Goal: Task Accomplishment & Management: Complete application form

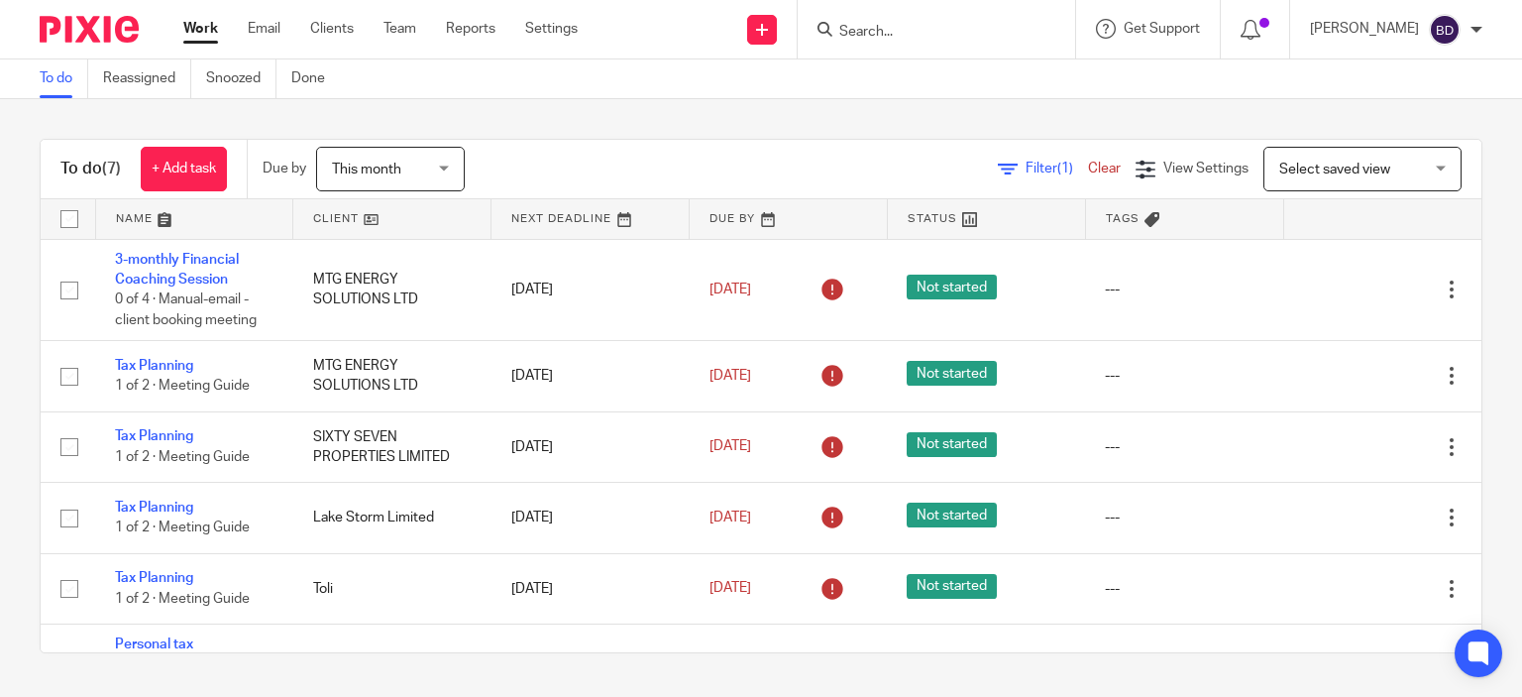
click at [909, 33] on input "Search" at bounding box center [926, 33] width 178 height 18
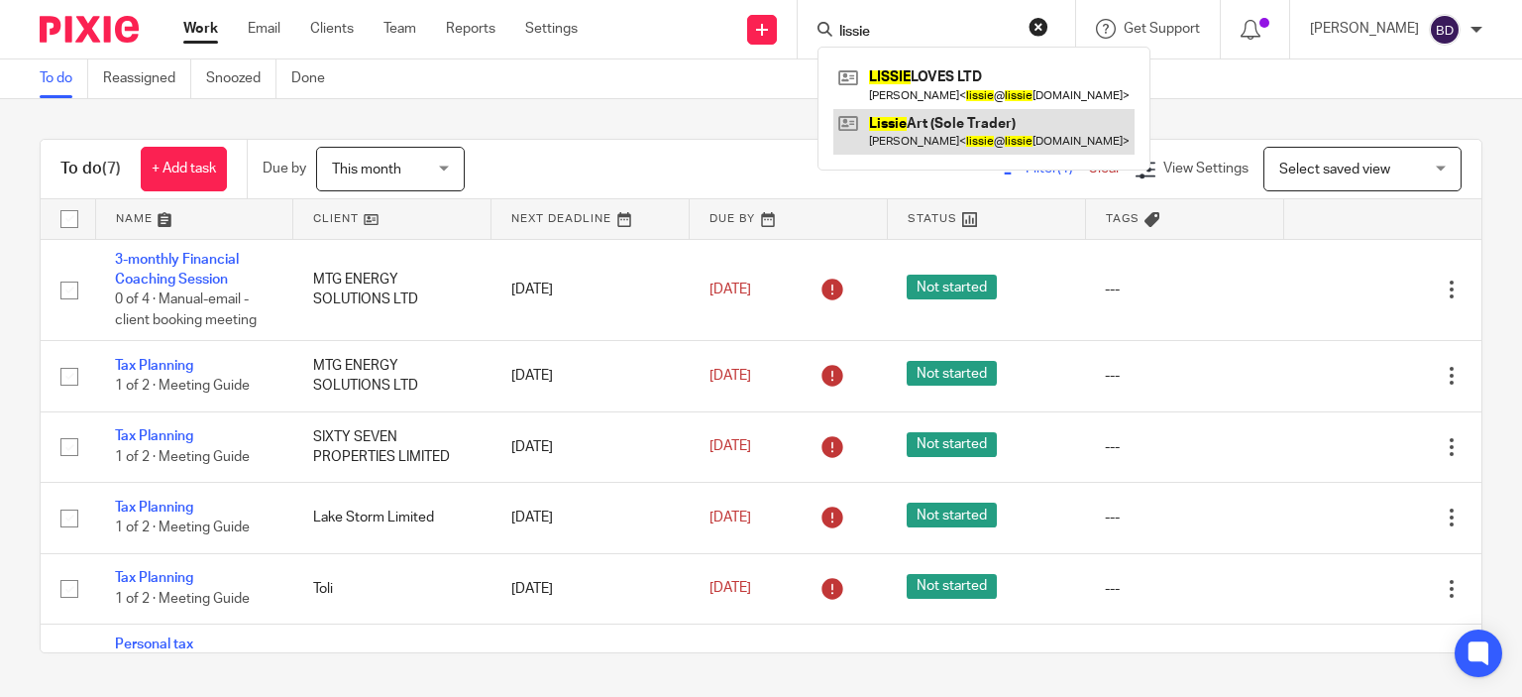
type input "lissie"
click at [972, 123] on link at bounding box center [983, 132] width 301 height 46
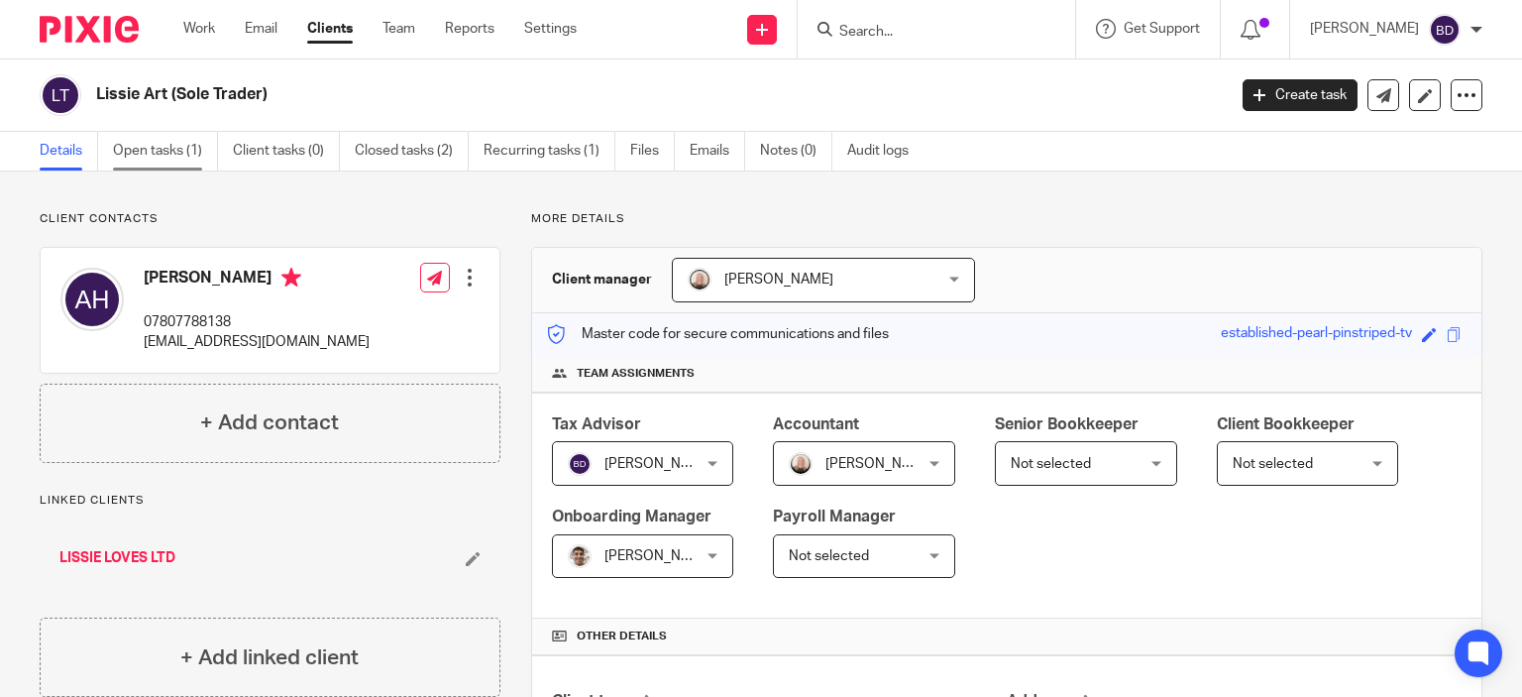
click at [130, 146] on link "Open tasks (1)" at bounding box center [165, 151] width 105 height 39
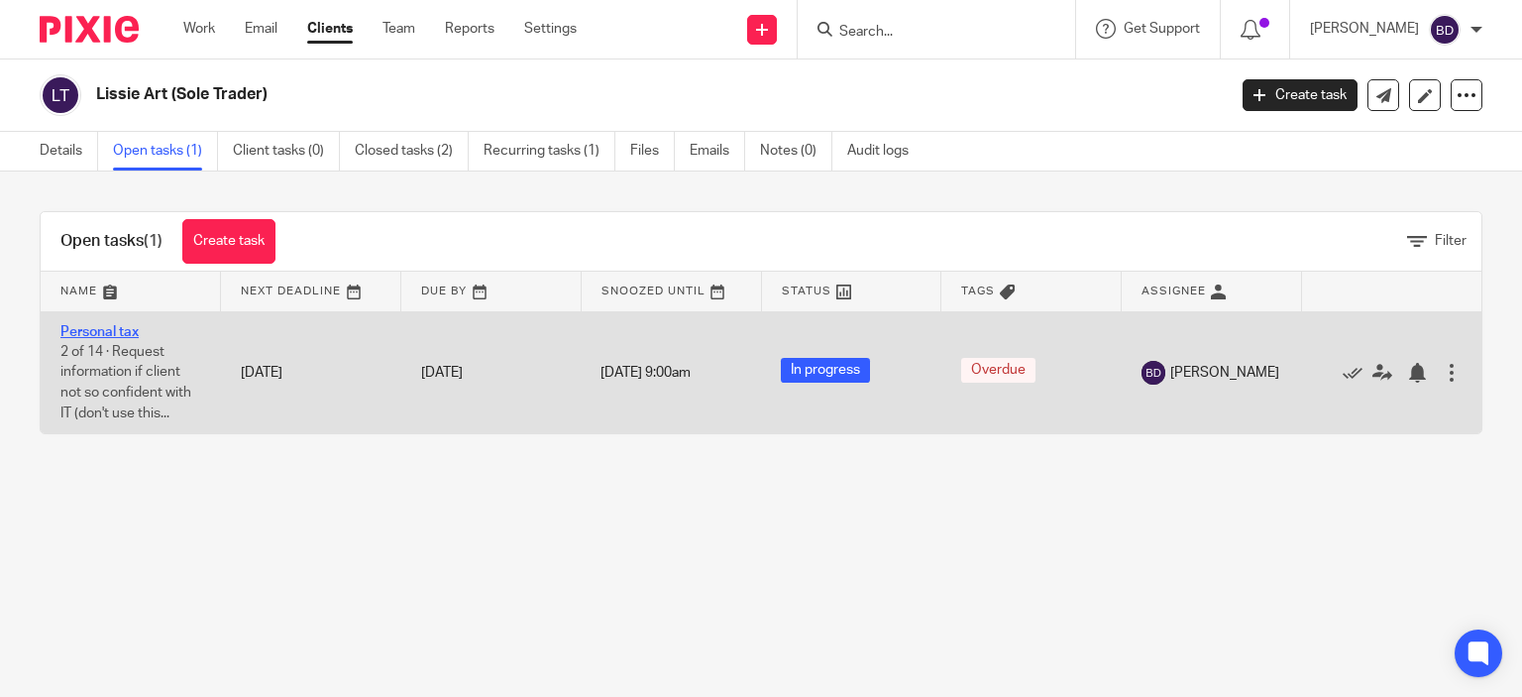
click at [102, 332] on link "Personal tax" at bounding box center [99, 332] width 78 height 14
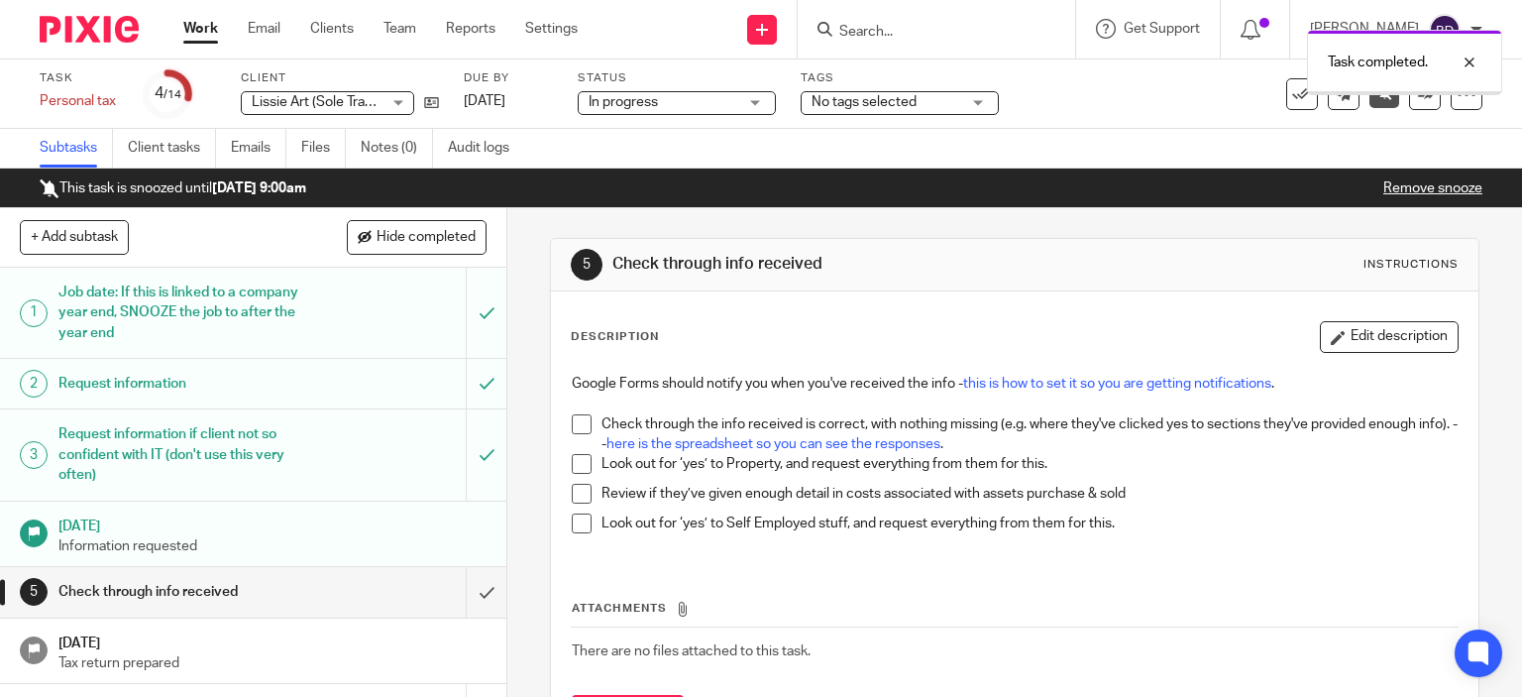
scroll to position [99, 0]
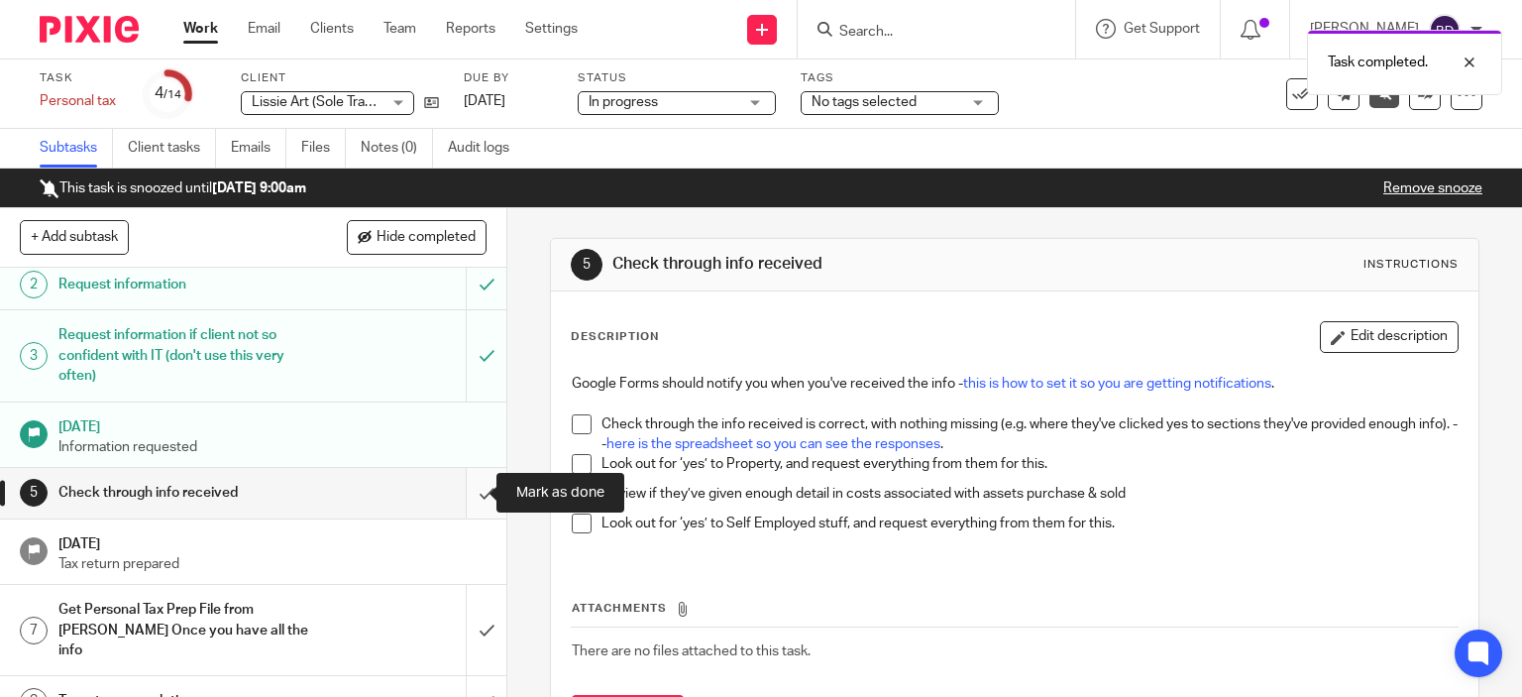
click at [467, 491] on input "submit" at bounding box center [253, 493] width 506 height 50
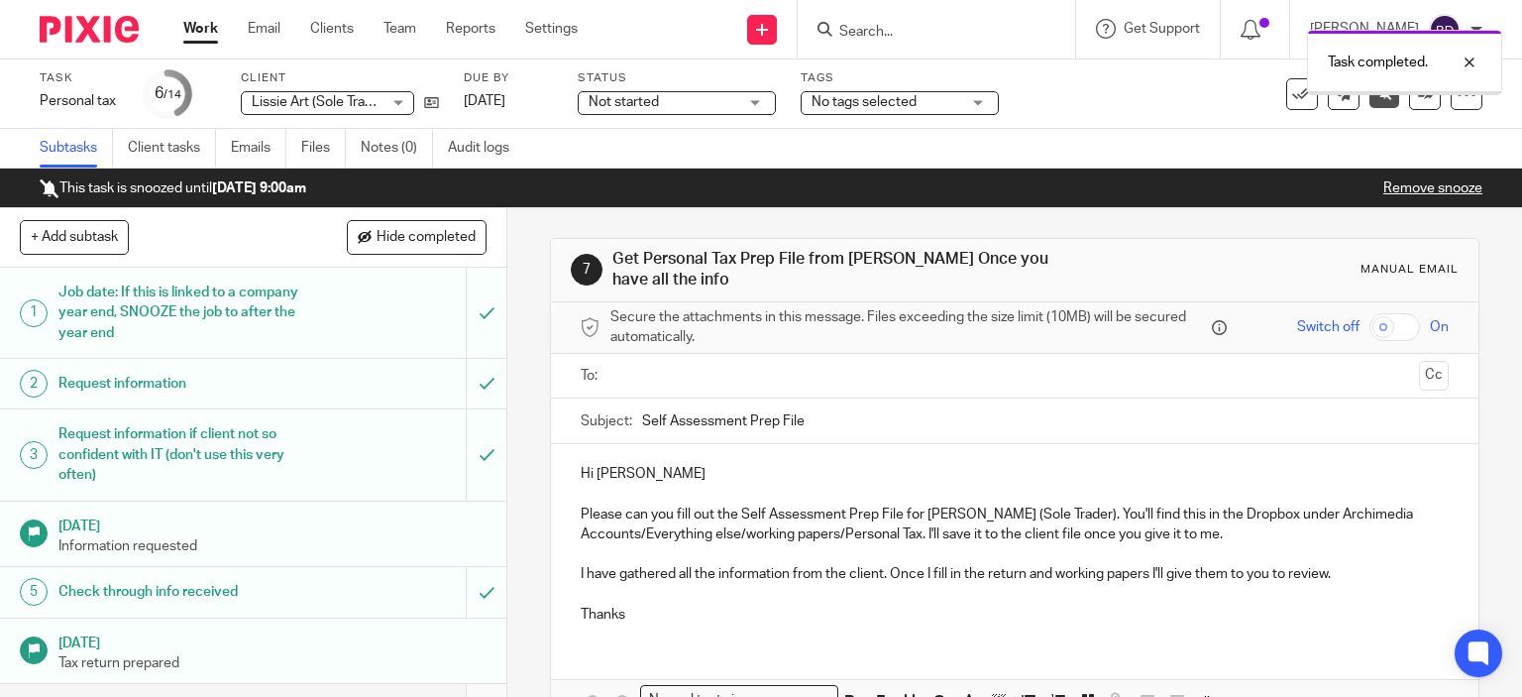
scroll to position [198, 0]
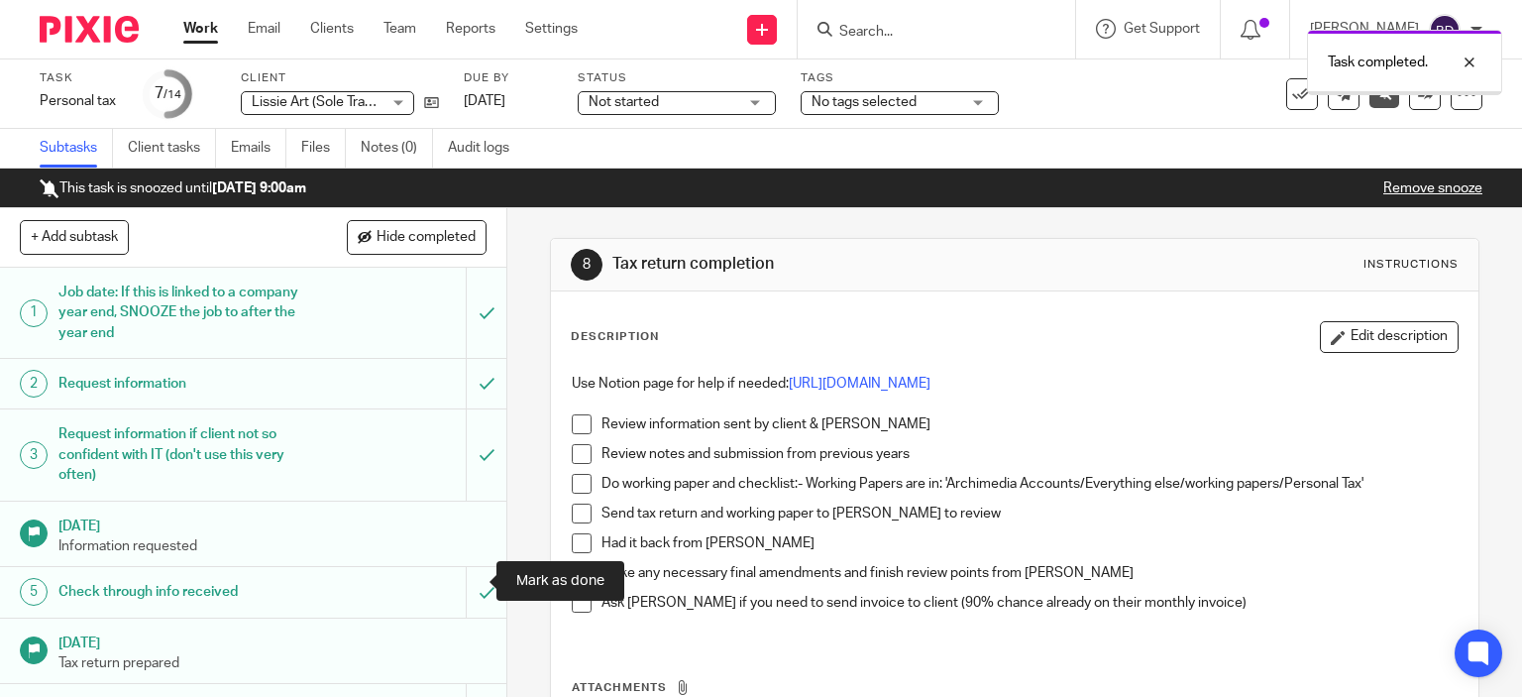
scroll to position [198, 0]
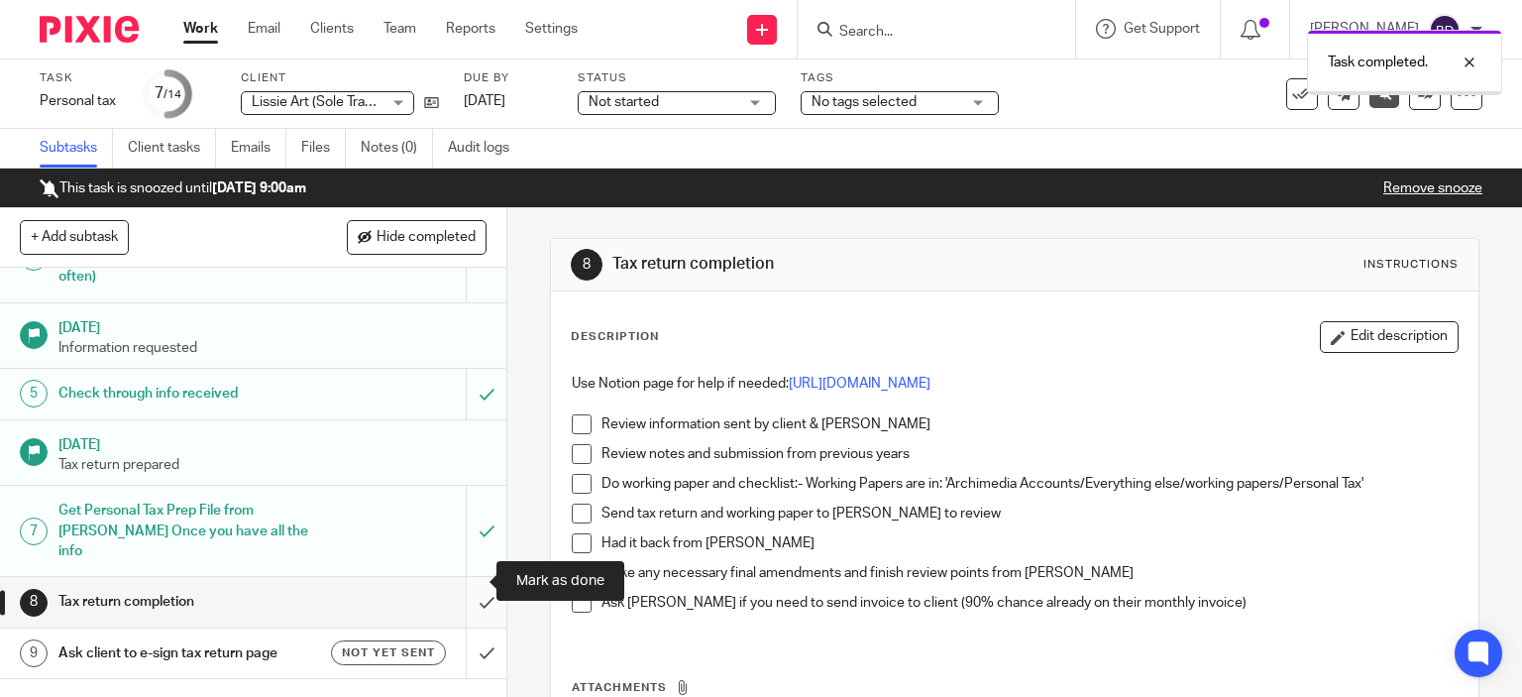
click at [465, 584] on input "submit" at bounding box center [253, 602] width 506 height 50
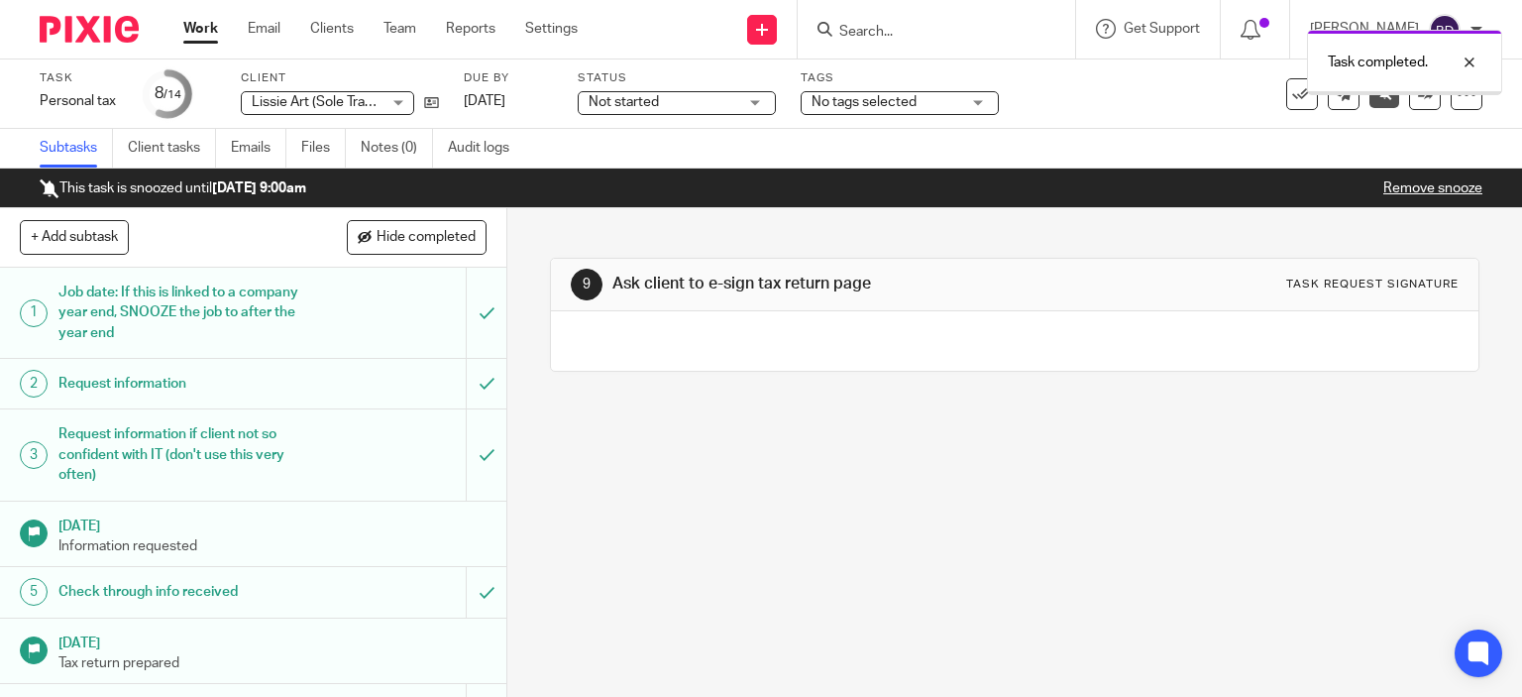
scroll to position [297, 0]
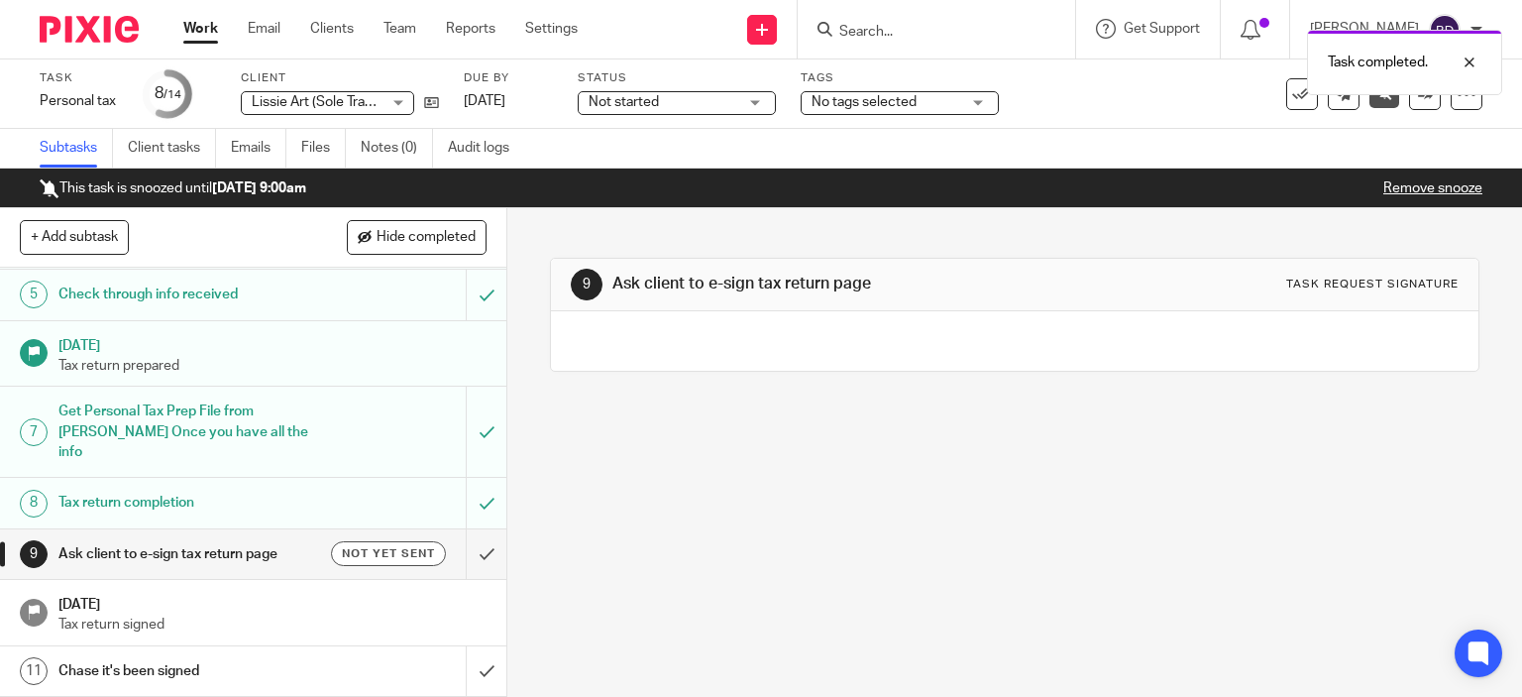
click at [255, 539] on h1 "Ask client to e-sign tax return page" at bounding box center [187, 554] width 259 height 30
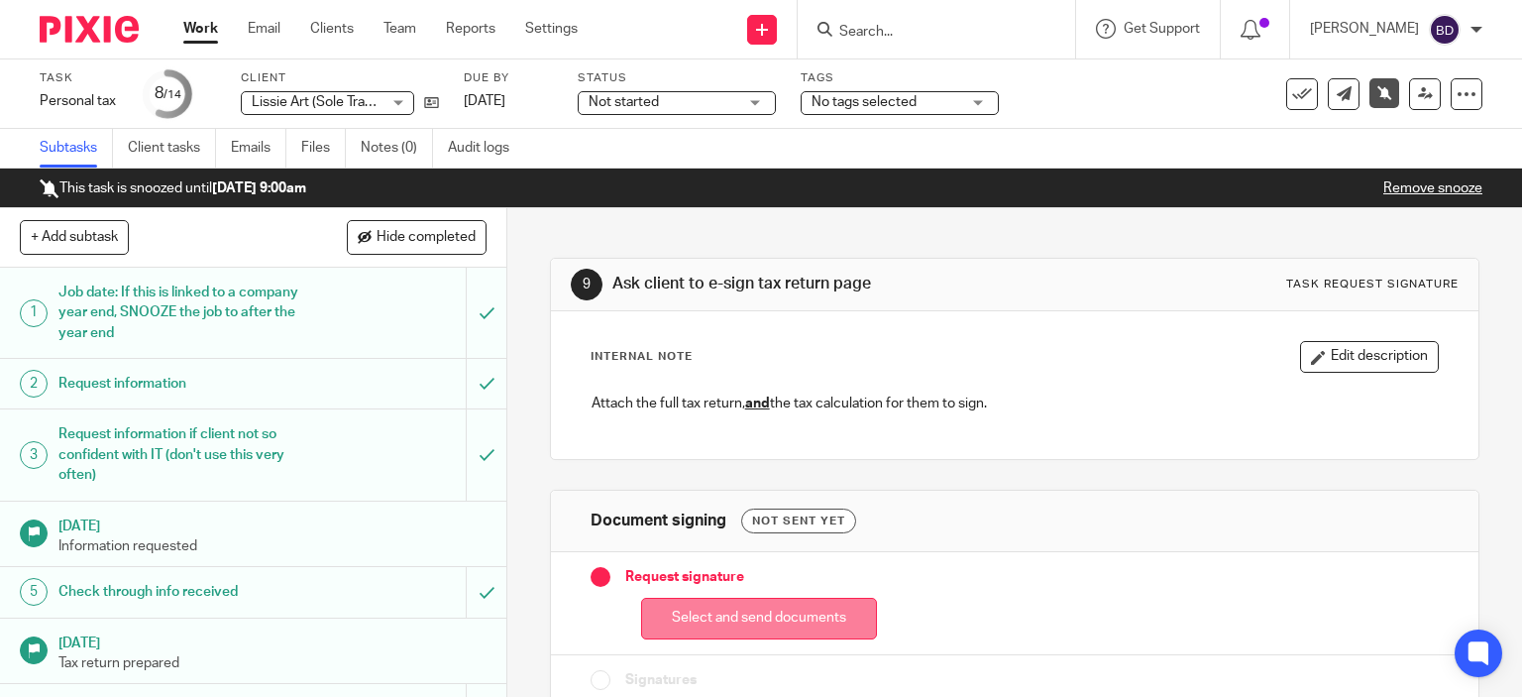
click at [707, 609] on button "Select and send documents" at bounding box center [759, 619] width 236 height 43
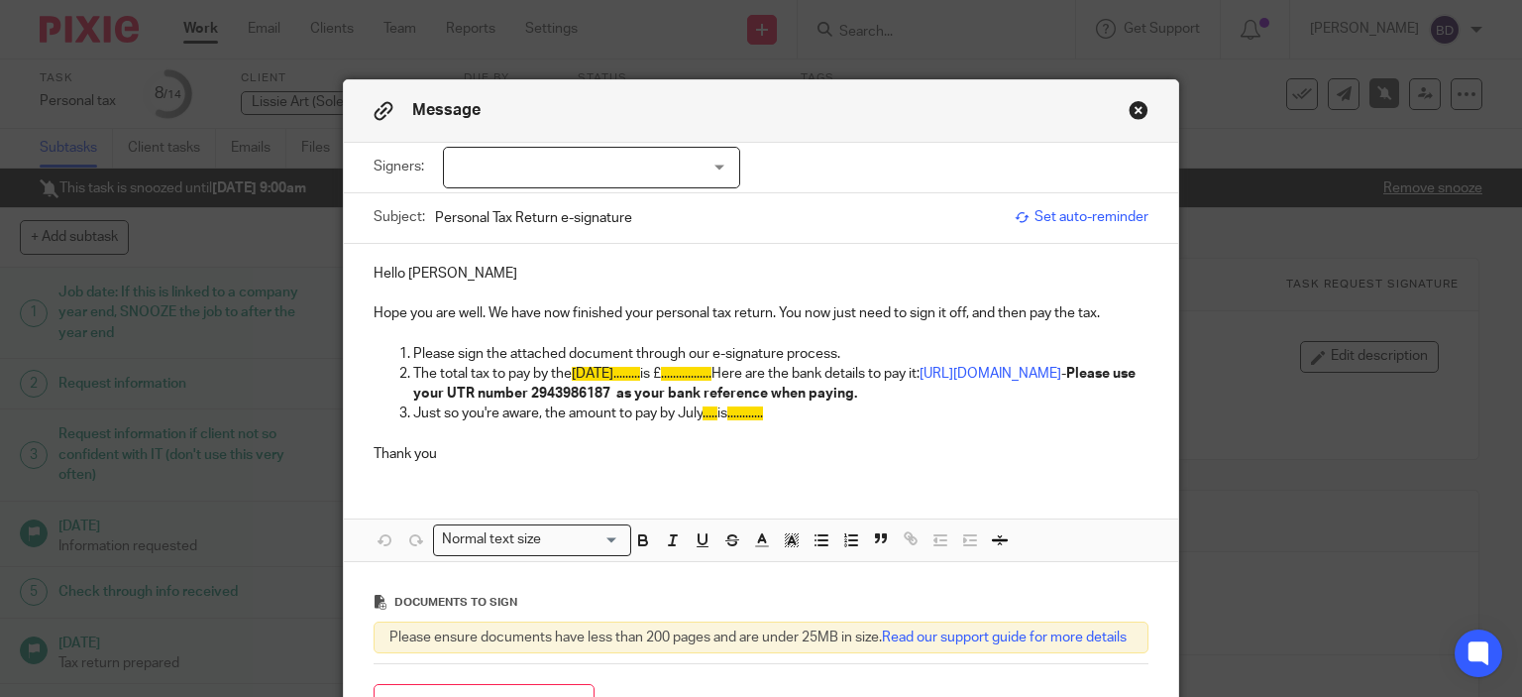
click at [598, 162] on div at bounding box center [591, 168] width 297 height 42
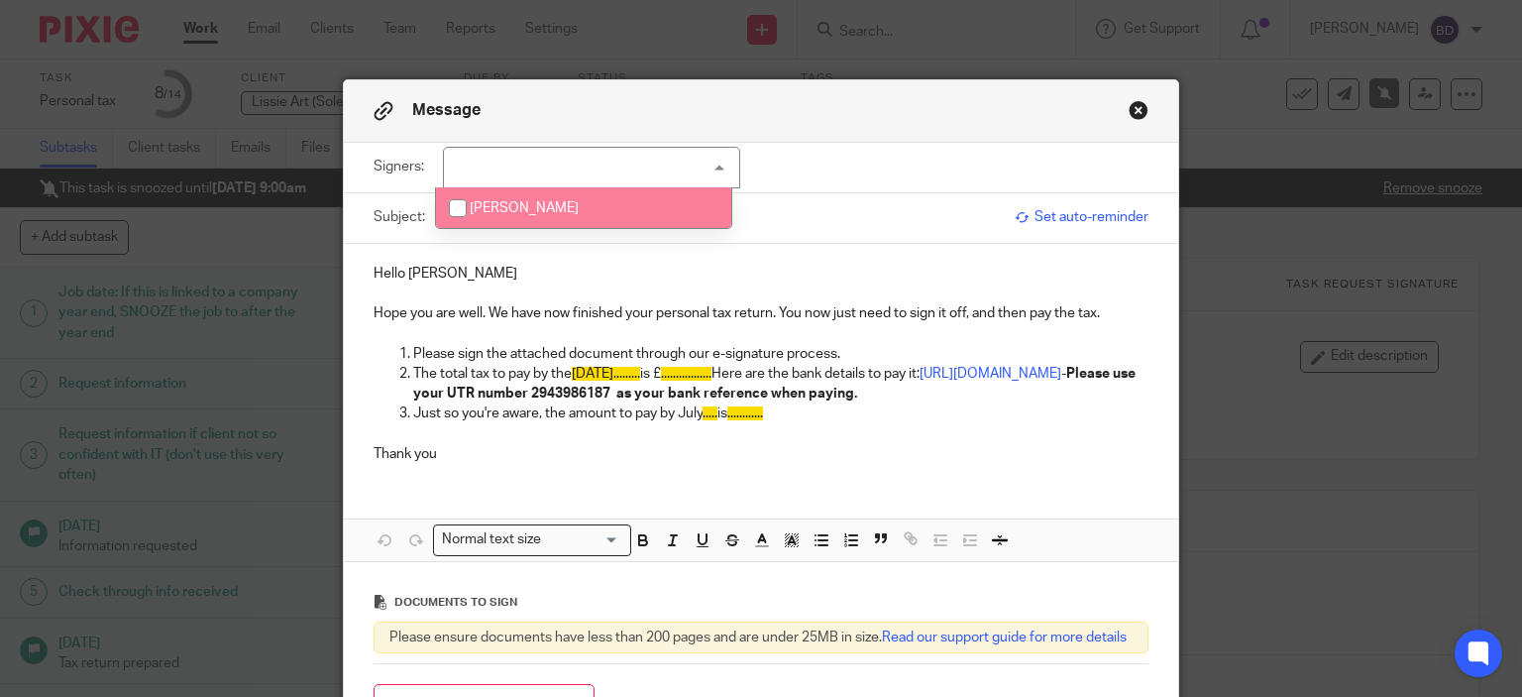
click at [589, 205] on li "[PERSON_NAME]" at bounding box center [583, 207] width 295 height 41
checkbox input "true"
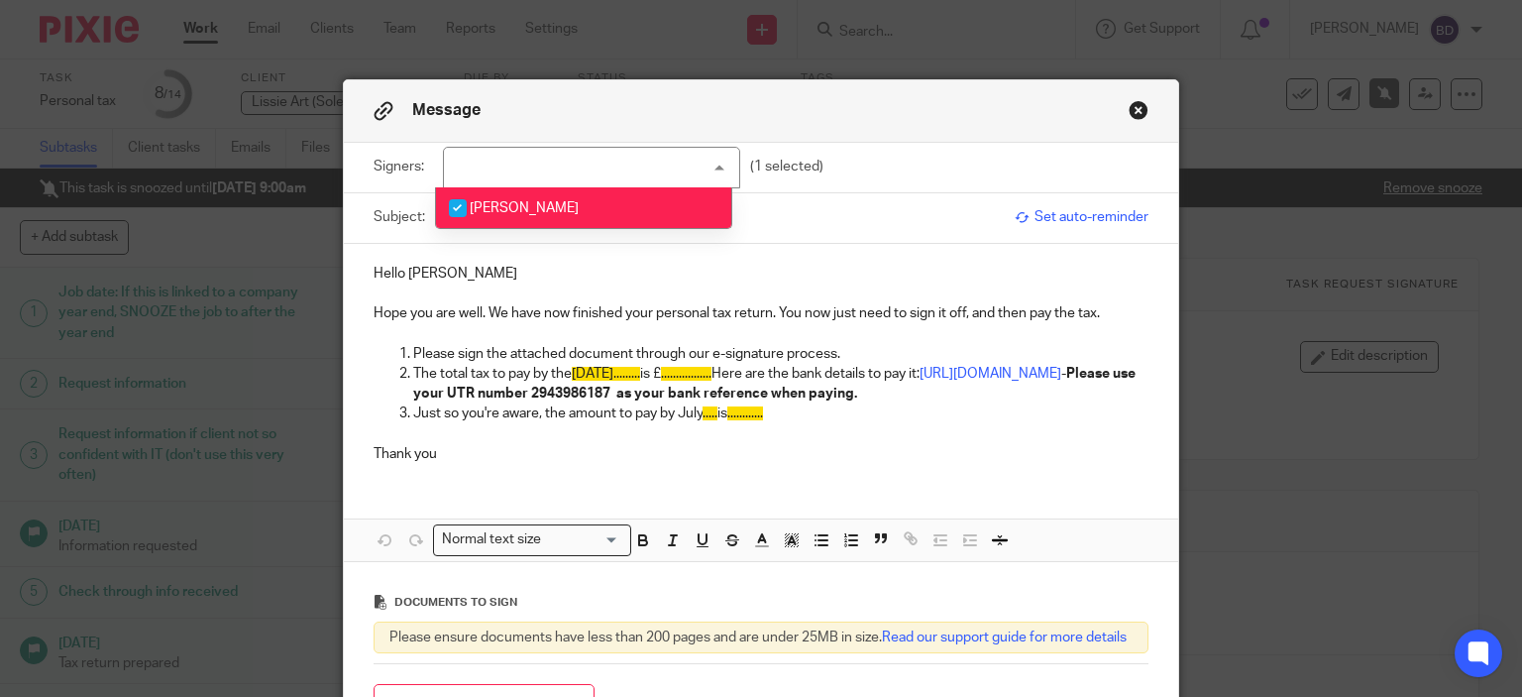
click at [530, 279] on p "Hello [PERSON_NAME]" at bounding box center [762, 274] width 776 height 20
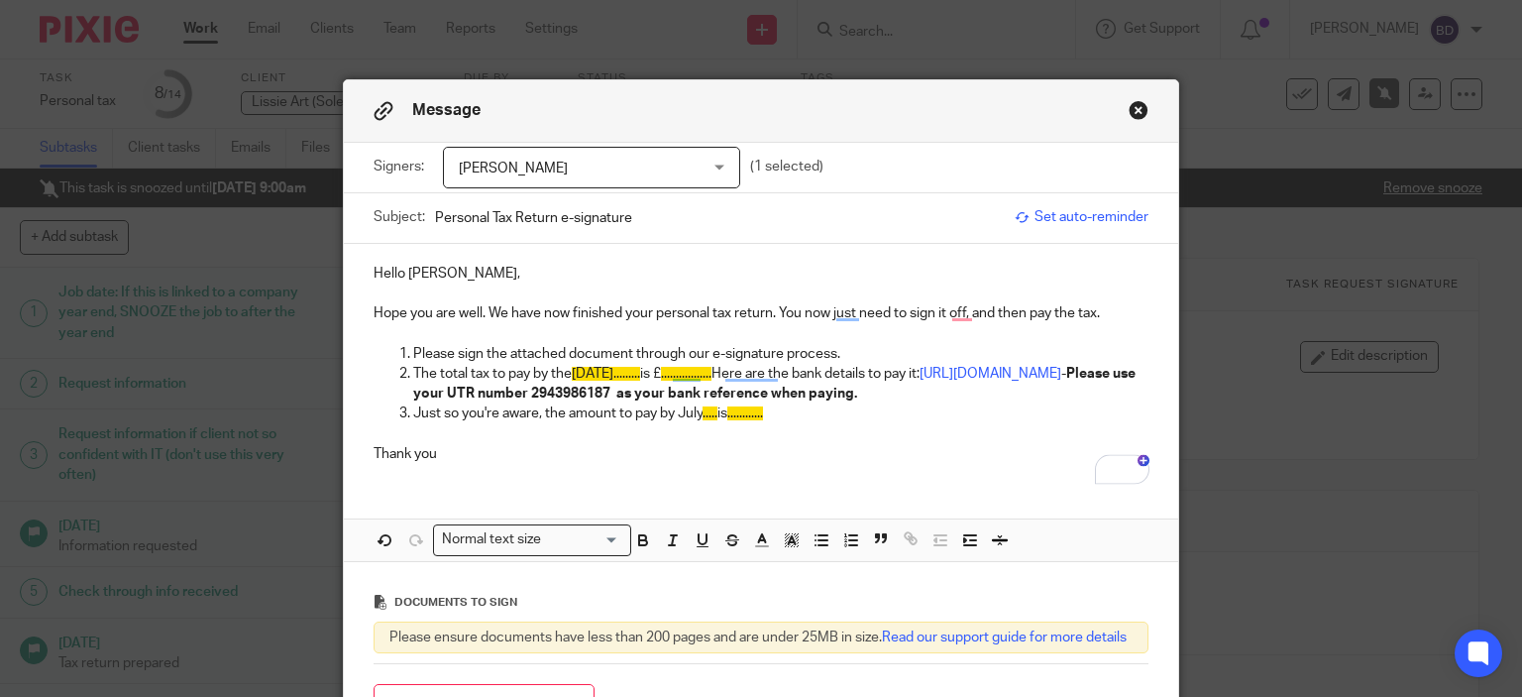
click at [500, 312] on p "Hope you are well. We have now finished your personal tax return. You now just …" at bounding box center [762, 313] width 776 height 20
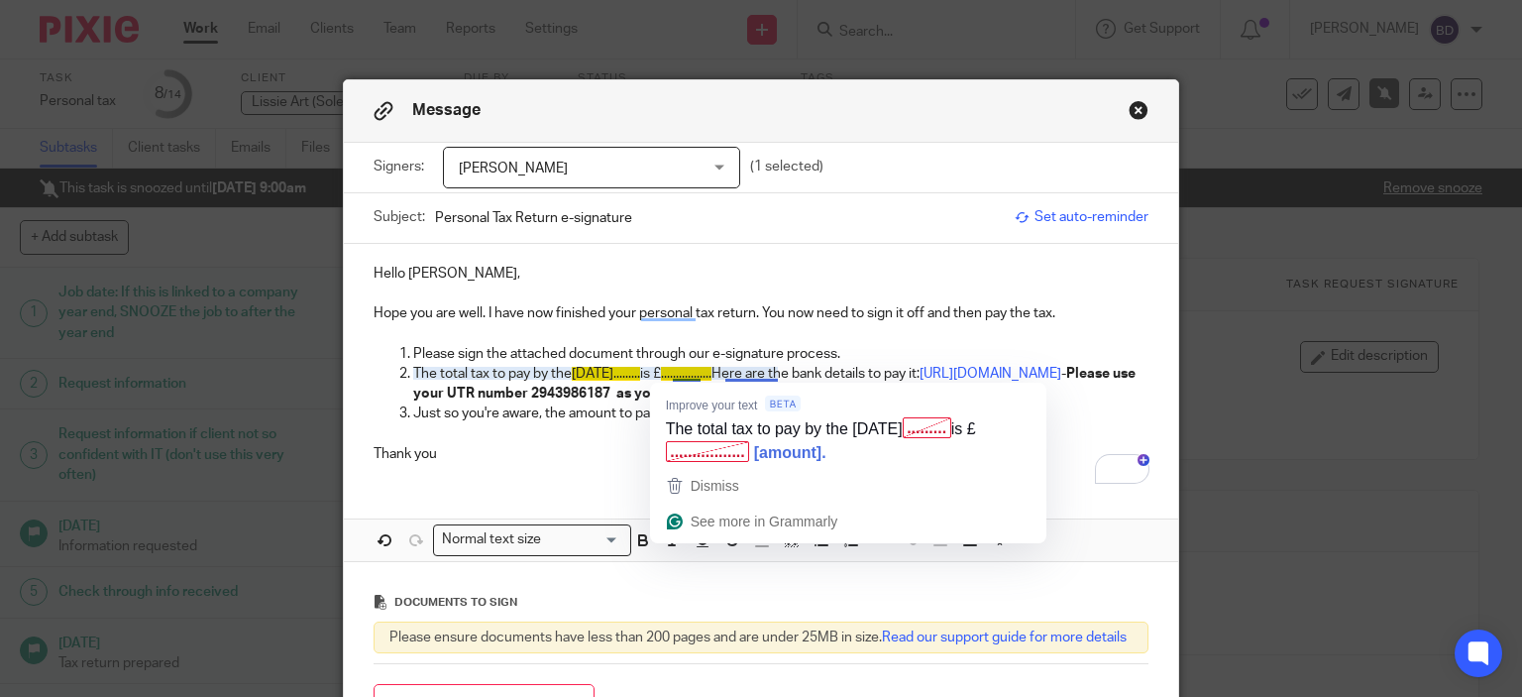
click at [640, 374] on span "[DATE]........." at bounding box center [606, 374] width 68 height 14
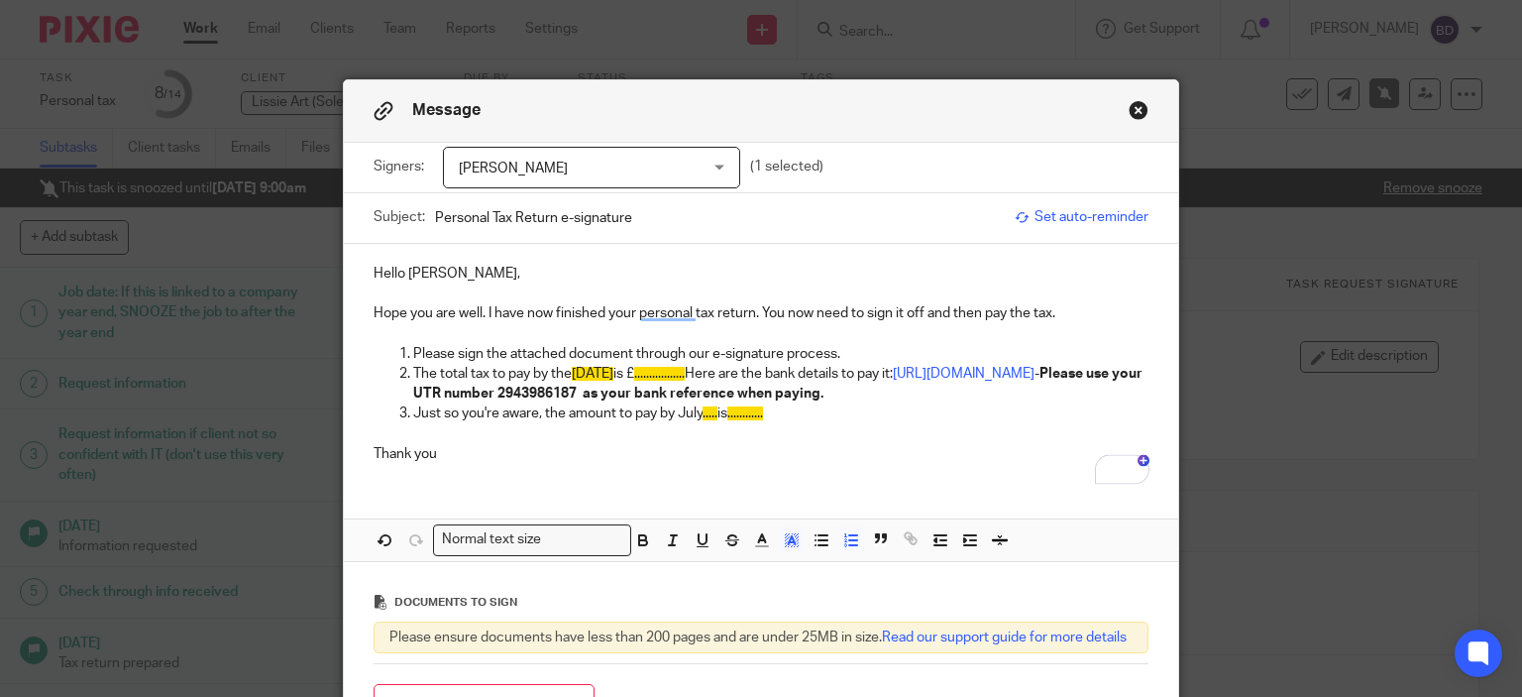
click at [685, 372] on span "................." at bounding box center [659, 374] width 51 height 14
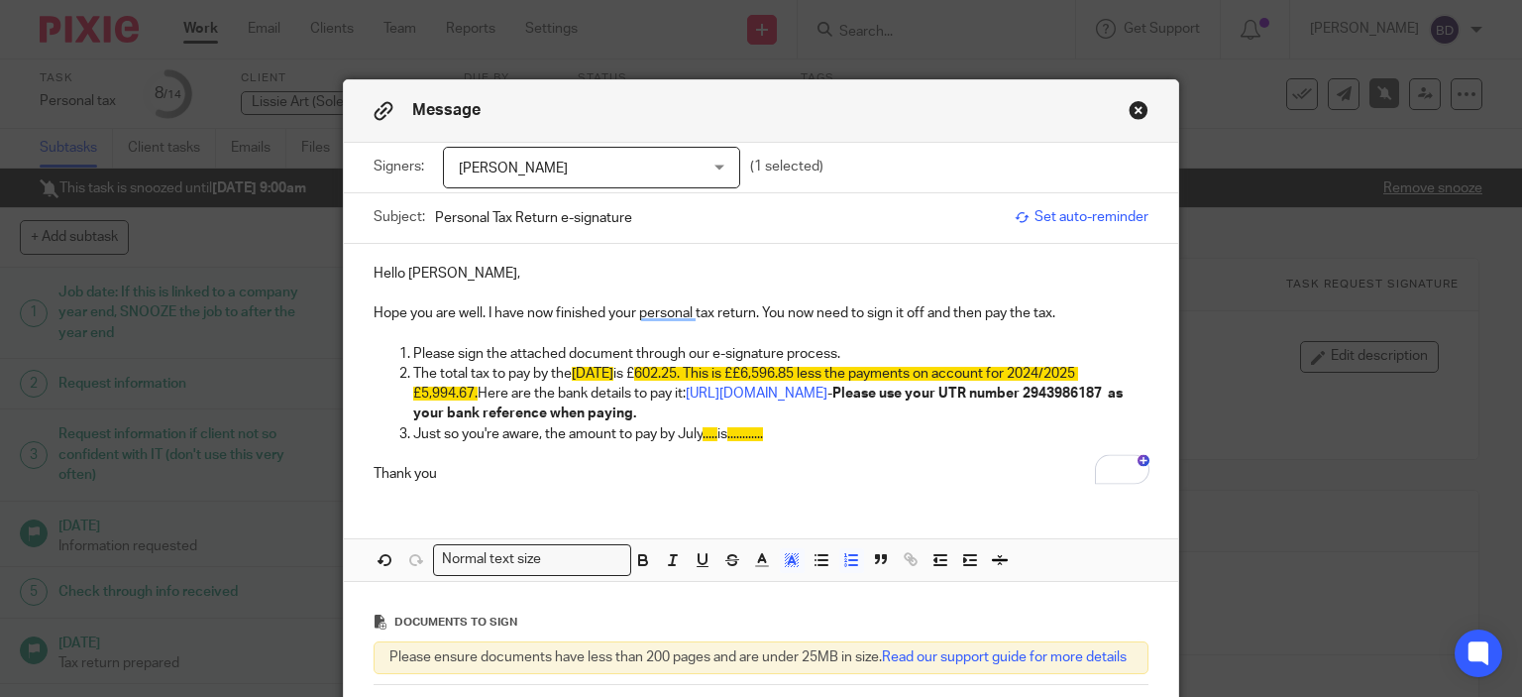
click at [711, 435] on span "....." at bounding box center [710, 434] width 15 height 14
click at [672, 431] on p "Just so you're aware, the amount to pay by [DATE] is ............" at bounding box center [781, 434] width 736 height 20
click at [824, 429] on p "Just so you're aware, the amount to pay by 31stJuly 2026 is ............" at bounding box center [781, 434] width 736 height 20
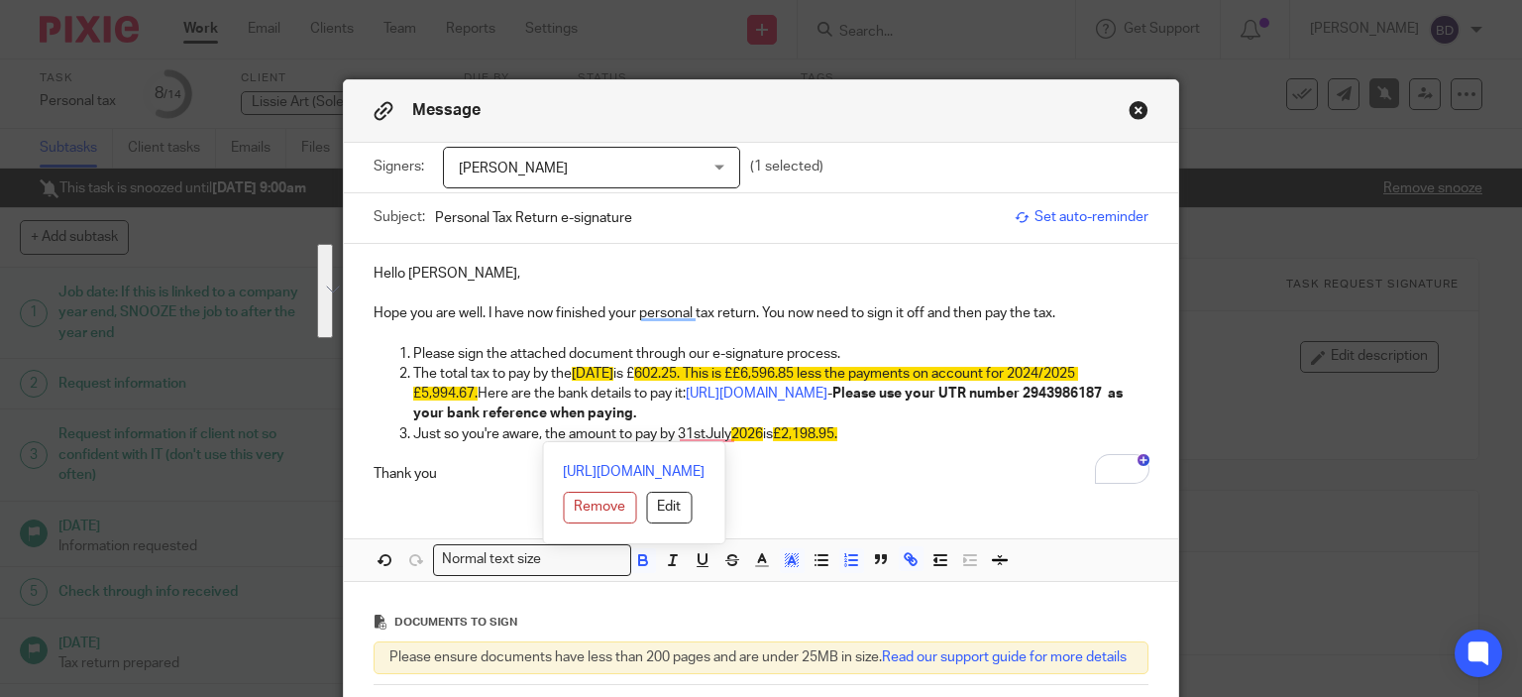
drag, startPoint x: 404, startPoint y: 349, endPoint x: 869, endPoint y: 423, distance: 470.6
click at [869, 423] on ol "Please sign the attached document through our e-signature process. The total ta…" at bounding box center [762, 394] width 776 height 100
drag, startPoint x: 602, startPoint y: 380, endPoint x: 931, endPoint y: 475, distance: 342.5
click at [931, 475] on p "Thank you" at bounding box center [762, 464] width 776 height 41
drag, startPoint x: 567, startPoint y: 369, endPoint x: 850, endPoint y: 429, distance: 289.8
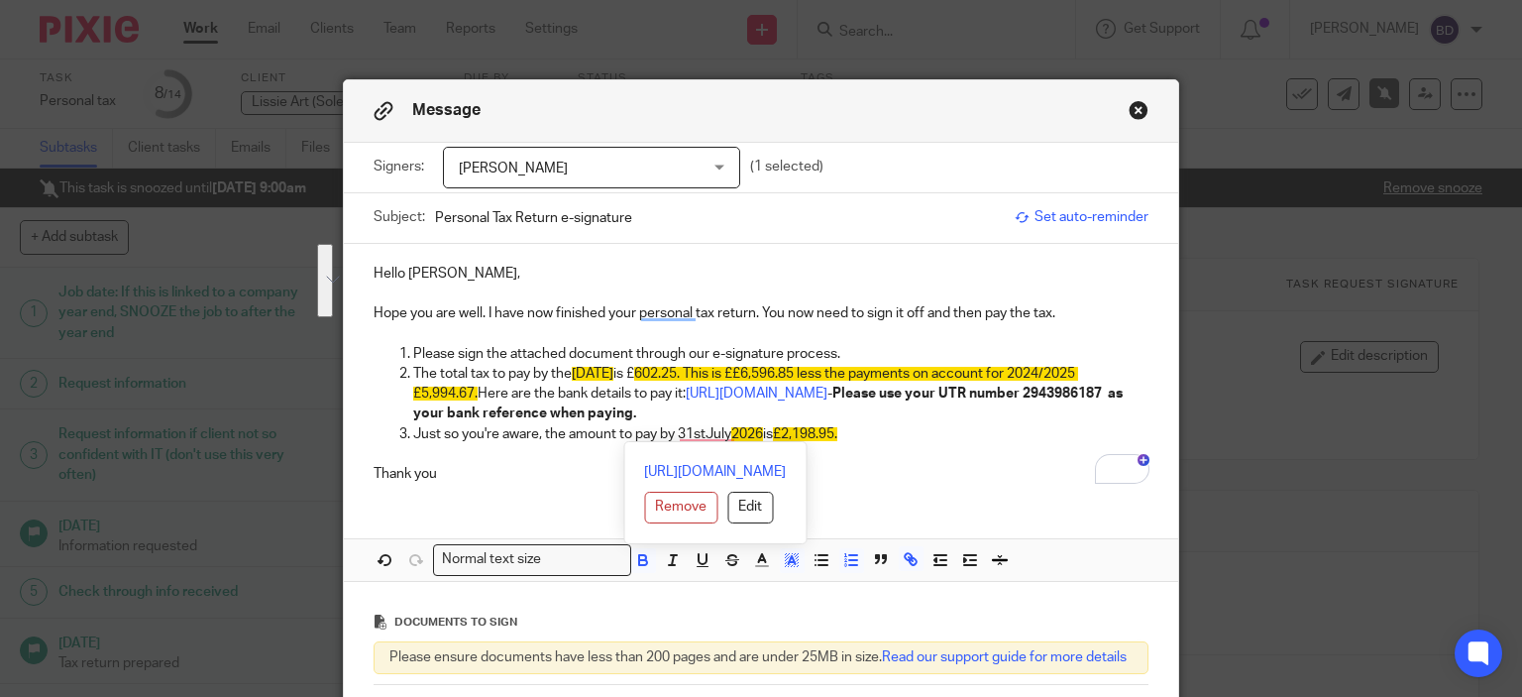
click at [850, 429] on ol "Please sign the attached document through our e-signature process. The total ta…" at bounding box center [762, 394] width 776 height 100
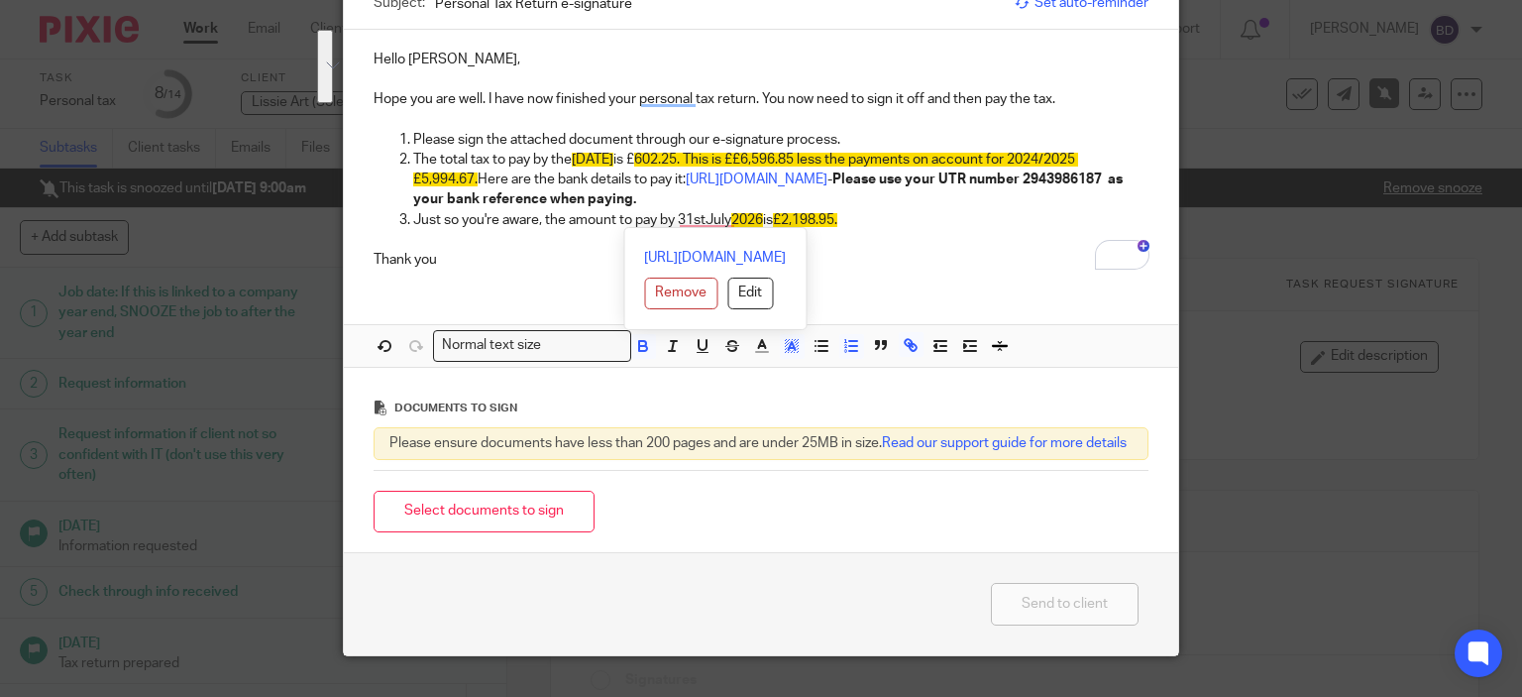
scroll to position [270, 0]
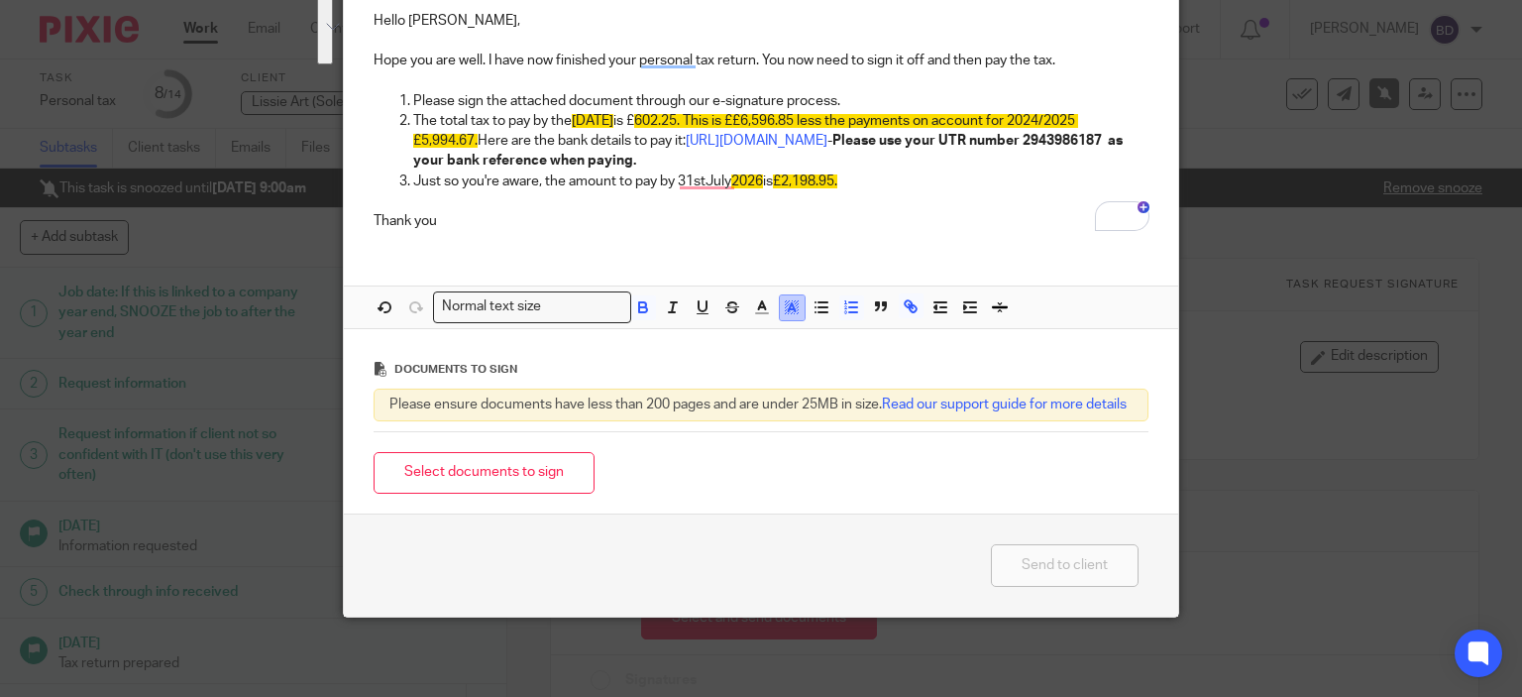
click at [791, 298] on icon "button" at bounding box center [792, 307] width 18 height 18
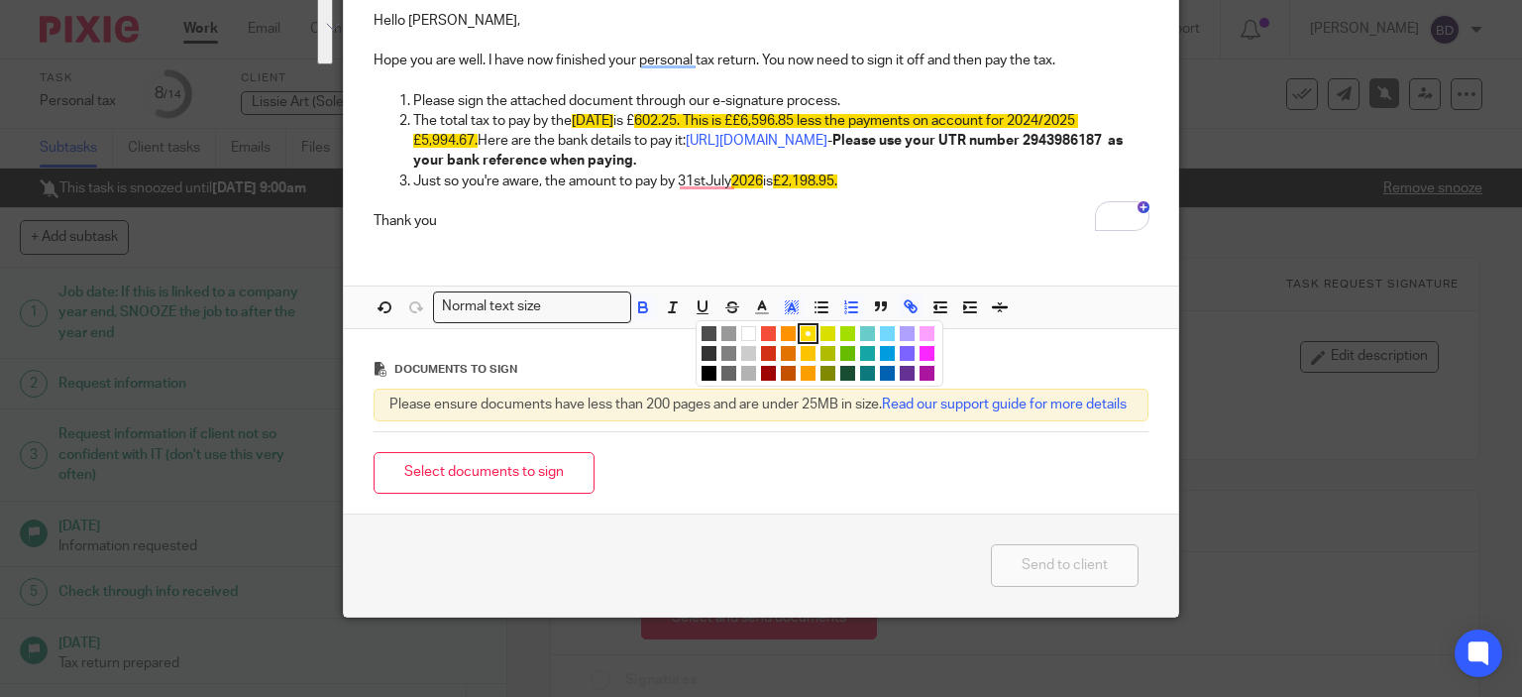
click at [741, 326] on li "color:#FFFFFF" at bounding box center [748, 333] width 15 height 15
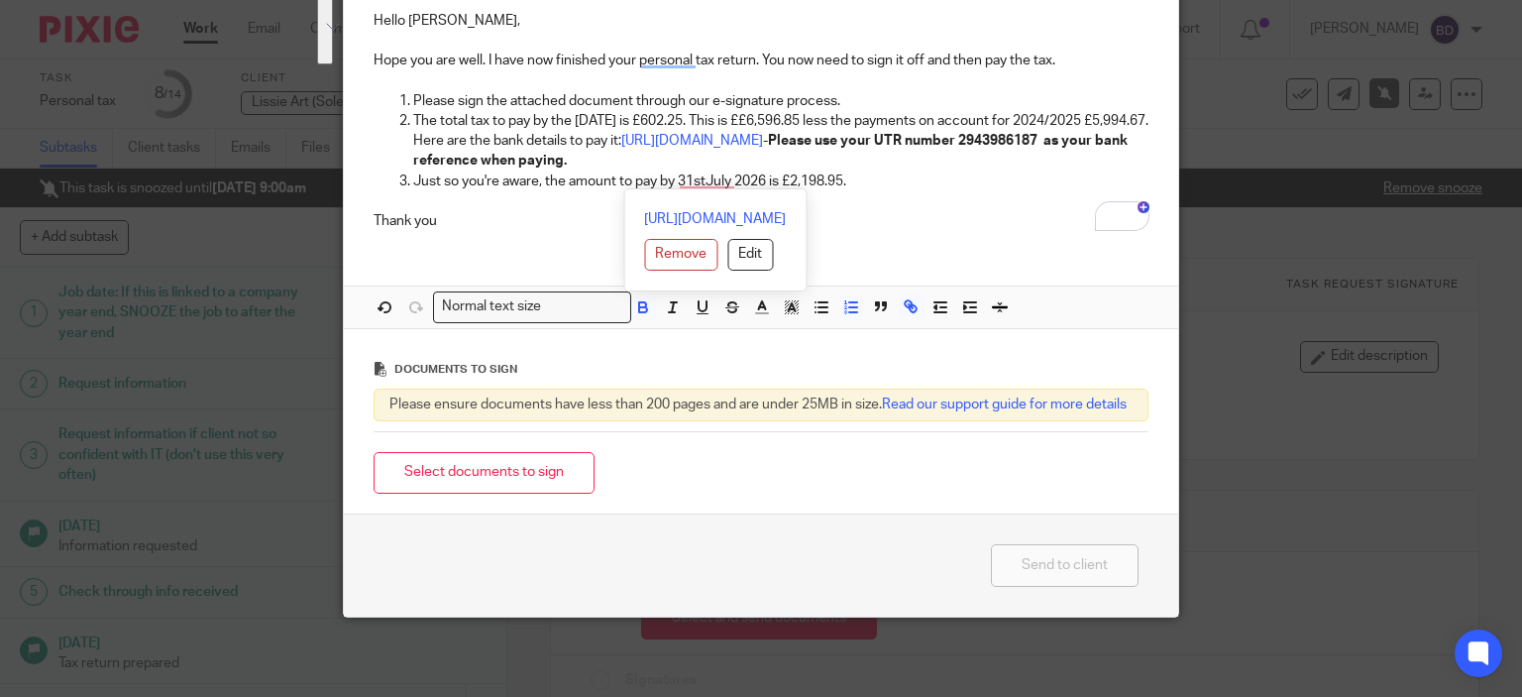
click at [765, 253] on div "Remove Edit" at bounding box center [715, 255] width 142 height 32
click at [883, 171] on p "Just so you're aware, the amount to pay by 31stJuly 2026 is £2,198.95." at bounding box center [781, 181] width 736 height 20
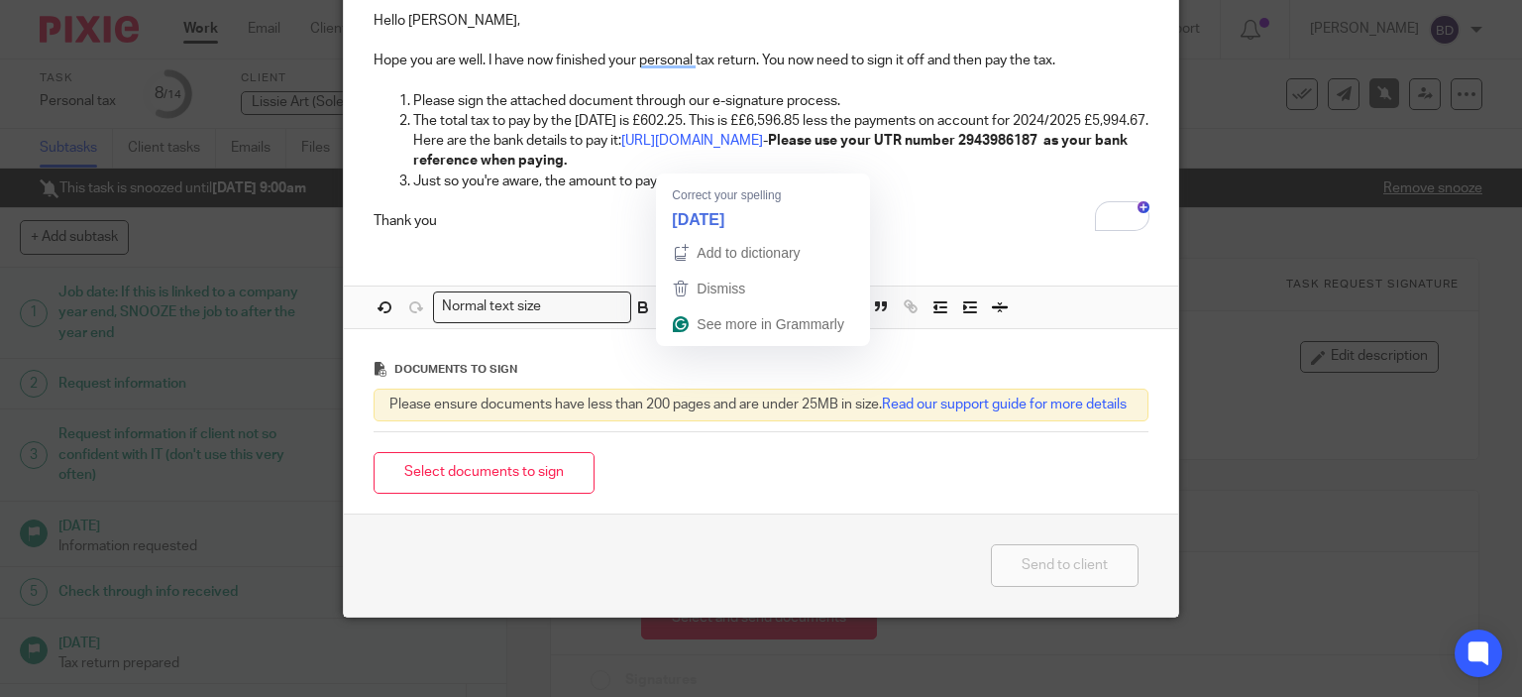
click at [707, 171] on p "Just so you're aware, the amount to pay by 31stJuly 2026 is £2,198.95." at bounding box center [781, 181] width 736 height 20
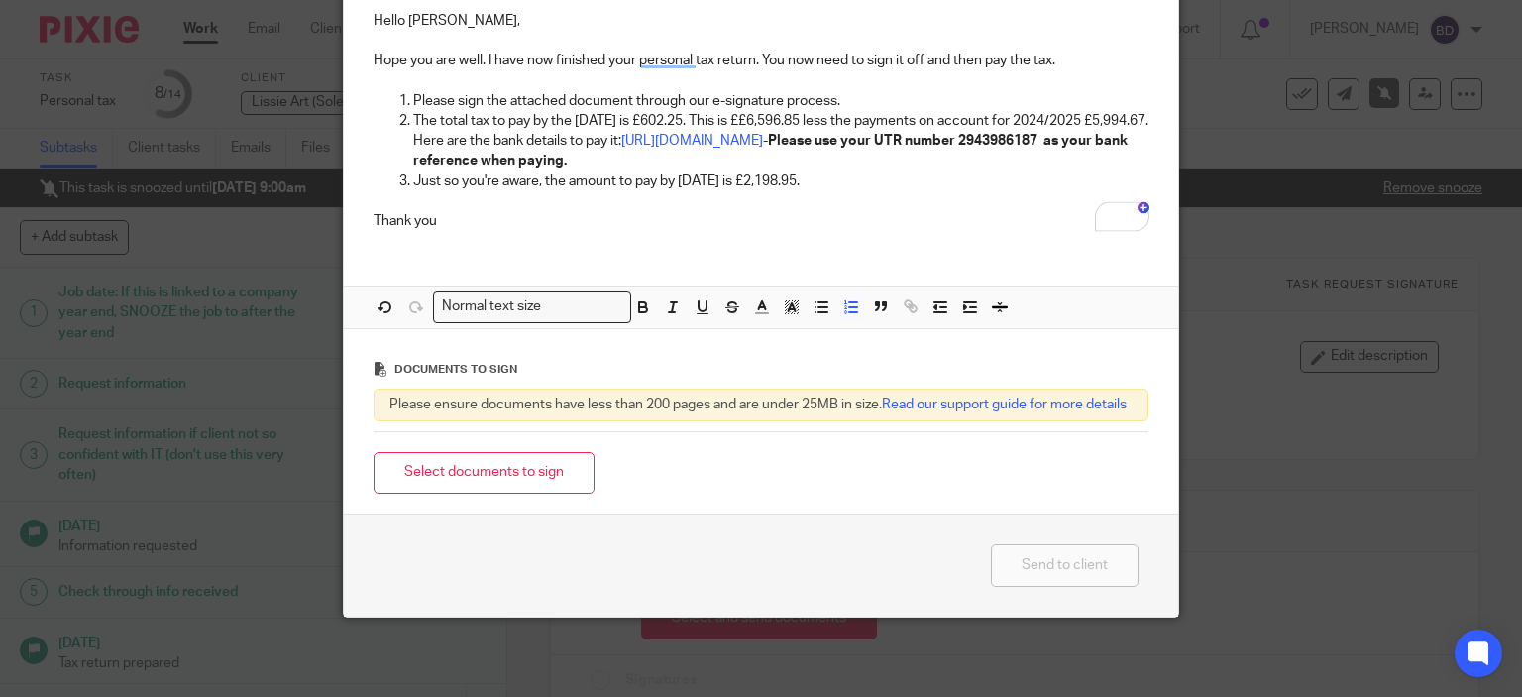
click at [864, 171] on p "Just so you're aware, the amount to pay by [DATE] is £2,198.95." at bounding box center [781, 181] width 736 height 20
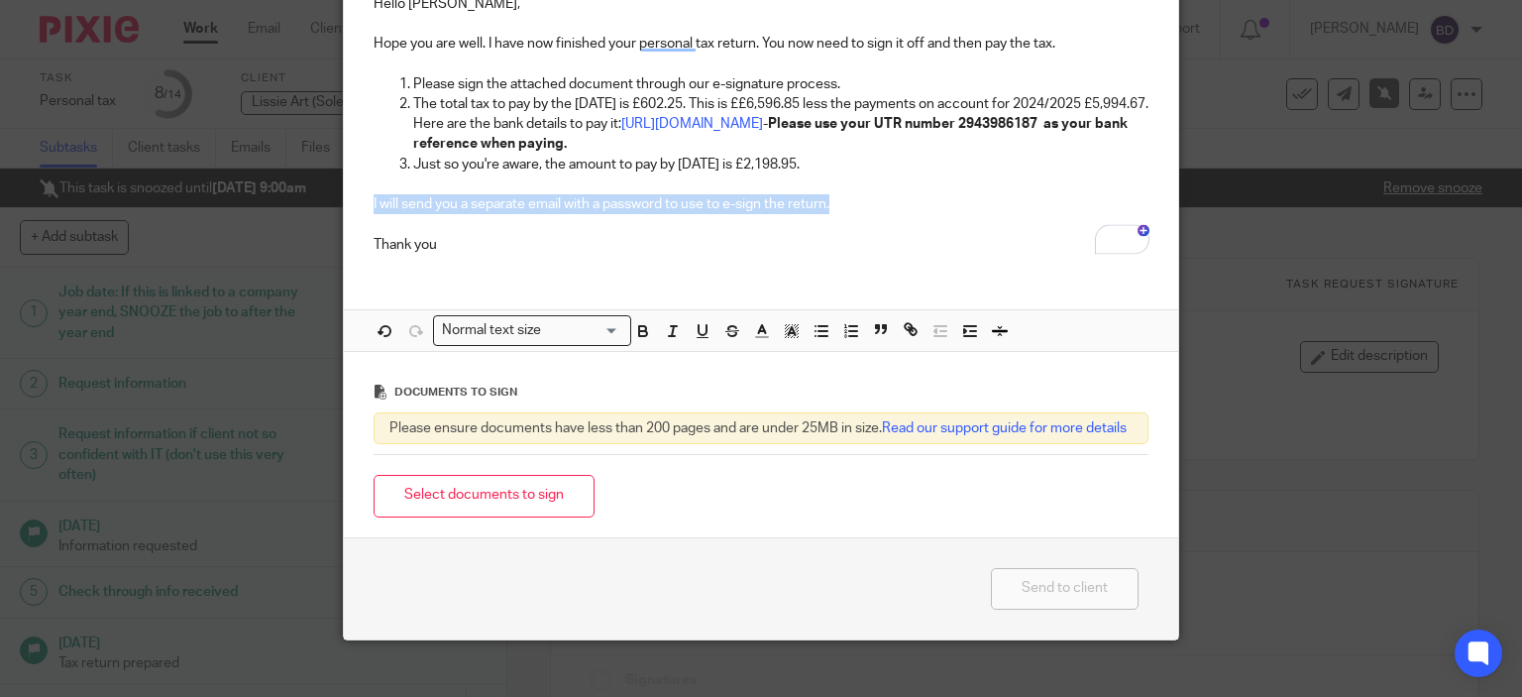
drag, startPoint x: 828, startPoint y: 201, endPoint x: 361, endPoint y: 205, distance: 467.7
click at [361, 205] on div "Hello [PERSON_NAME], Hope you are well. I have now finished your personal tax r…" at bounding box center [761, 121] width 835 height 295
click at [790, 328] on icon "button" at bounding box center [792, 331] width 18 height 18
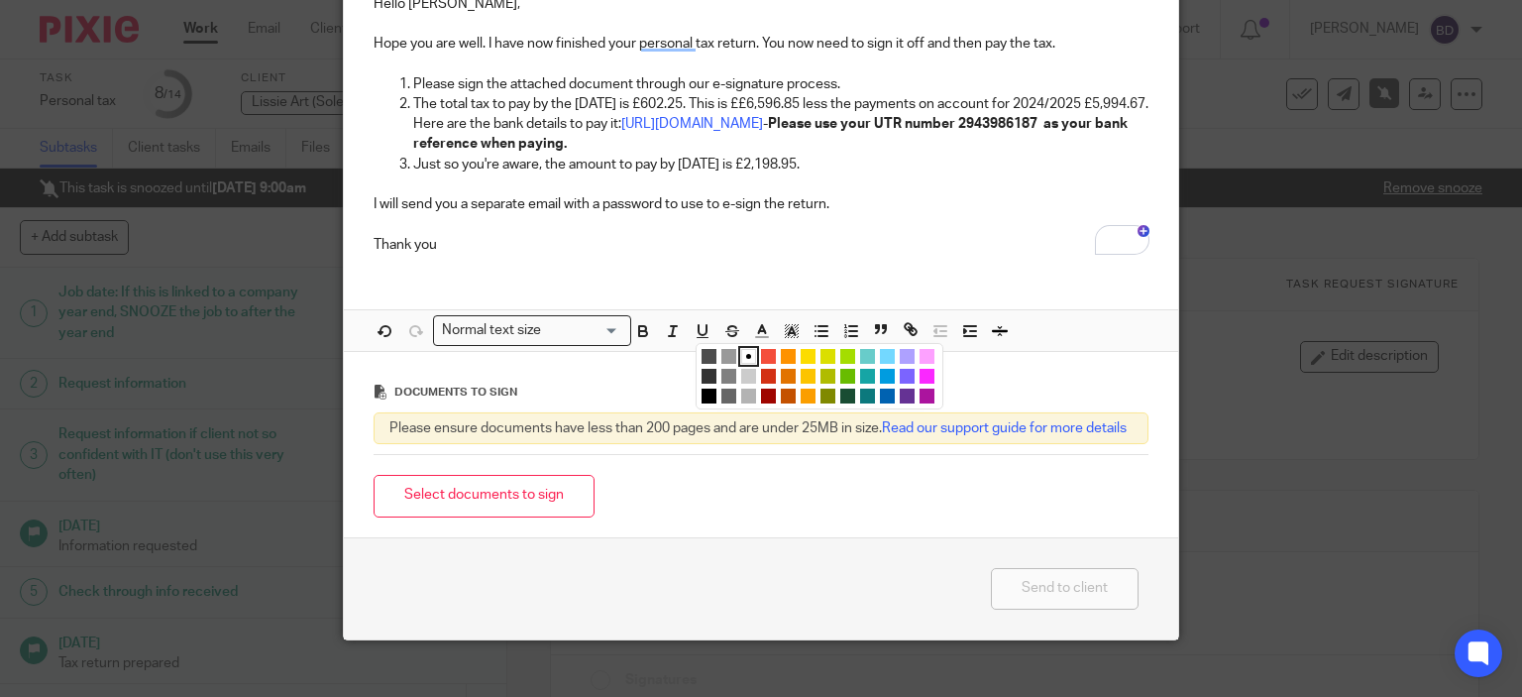
drag, startPoint x: 881, startPoint y: 376, endPoint x: 896, endPoint y: 336, distance: 42.3
click at [881, 374] on li "color:#009CE0" at bounding box center [887, 376] width 15 height 15
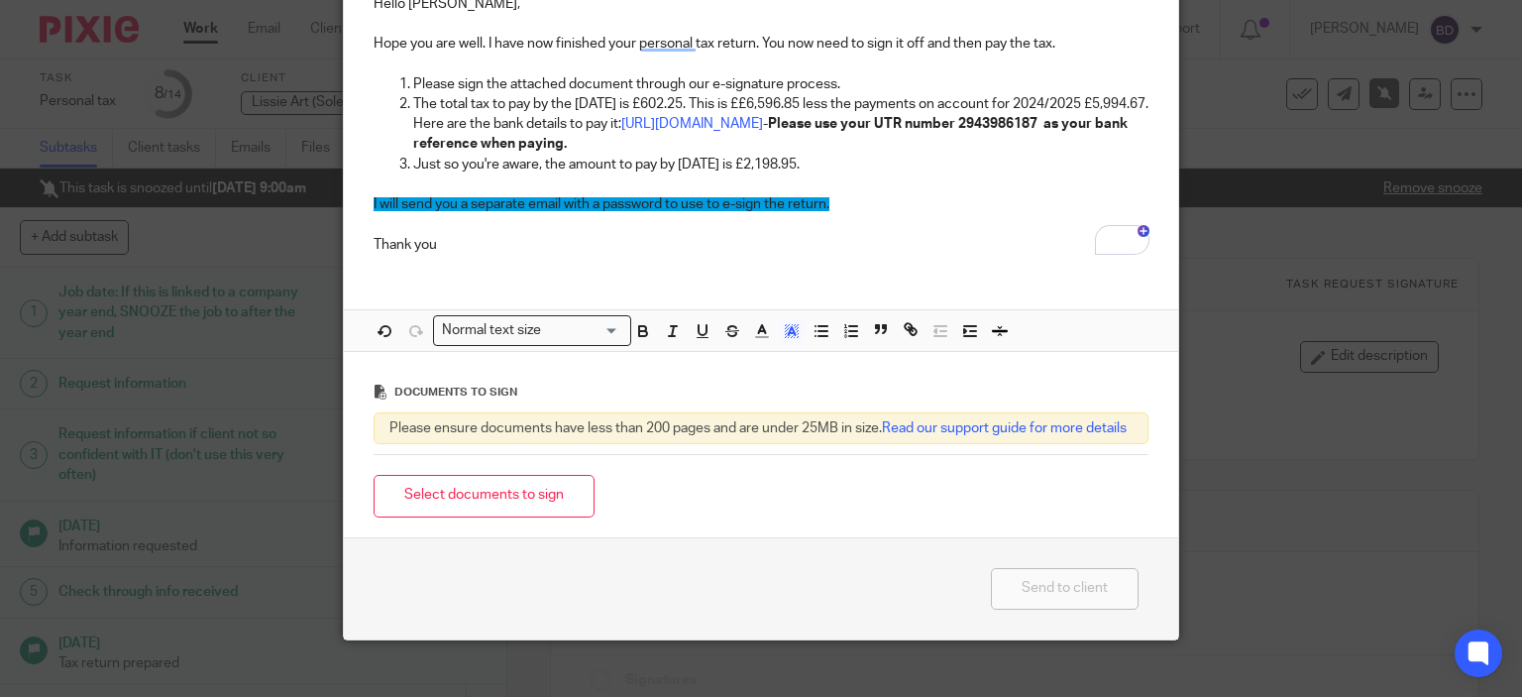
click at [827, 278] on div "Hello [PERSON_NAME], Hope you are well. I have now finished your personal tax r…" at bounding box center [761, 163] width 835 height 378
click at [377, 328] on icon "button" at bounding box center [386, 331] width 18 height 18
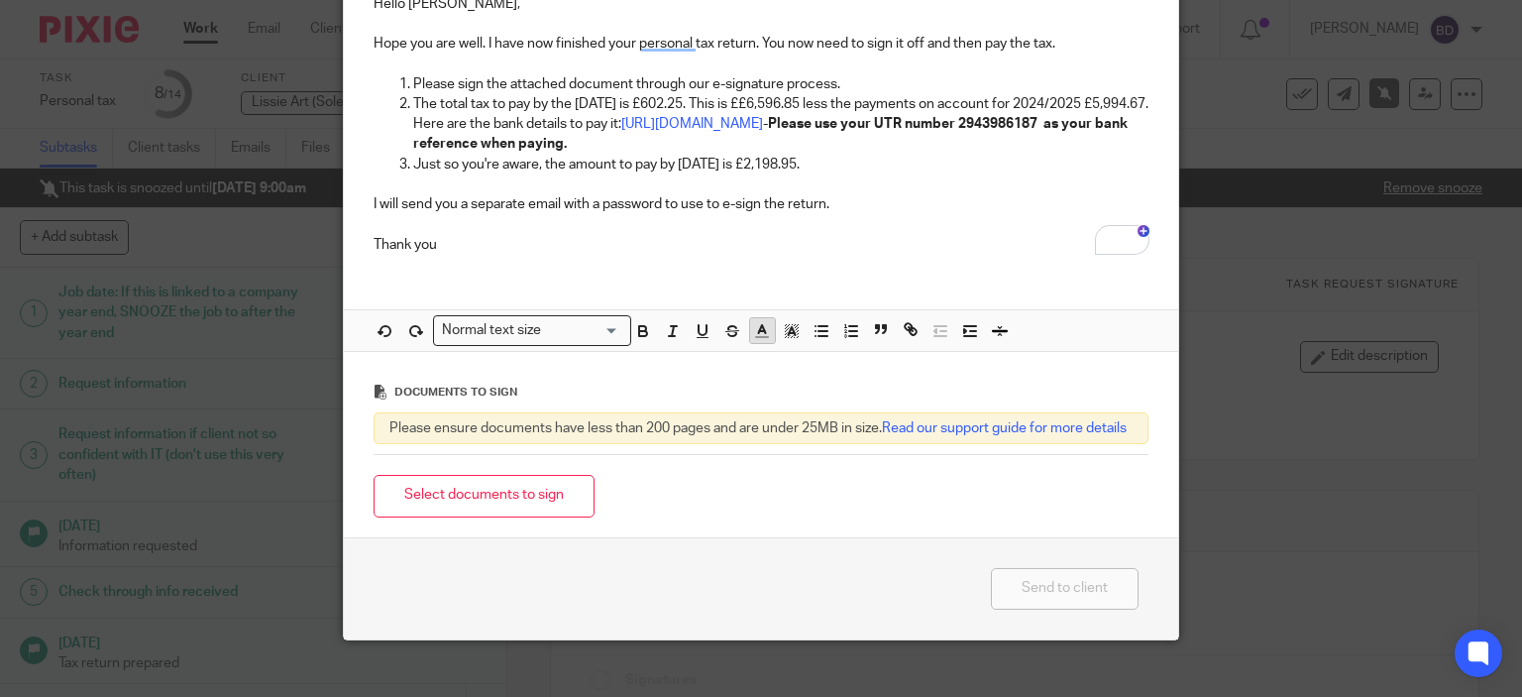
click at [753, 327] on icon "button" at bounding box center [762, 331] width 18 height 18
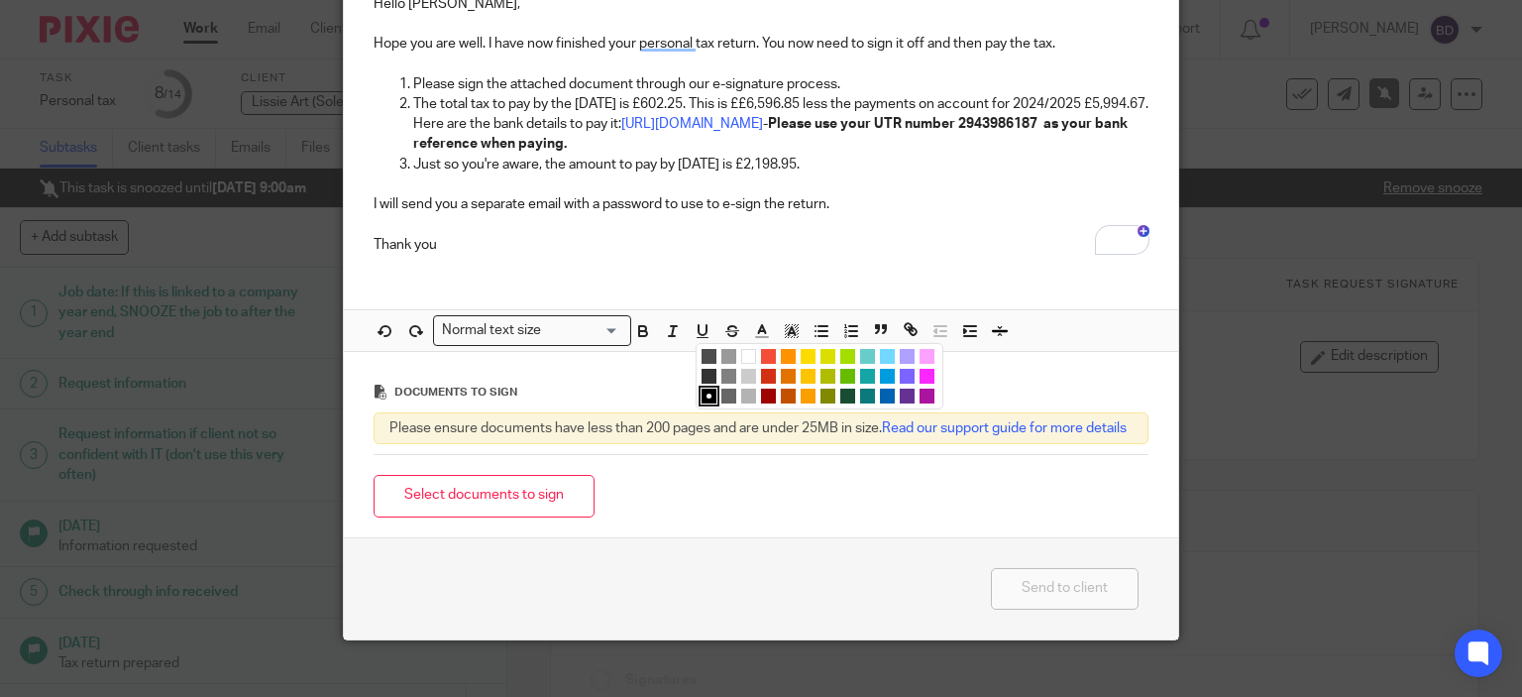
click at [880, 392] on li "color:#0062B1" at bounding box center [887, 395] width 15 height 15
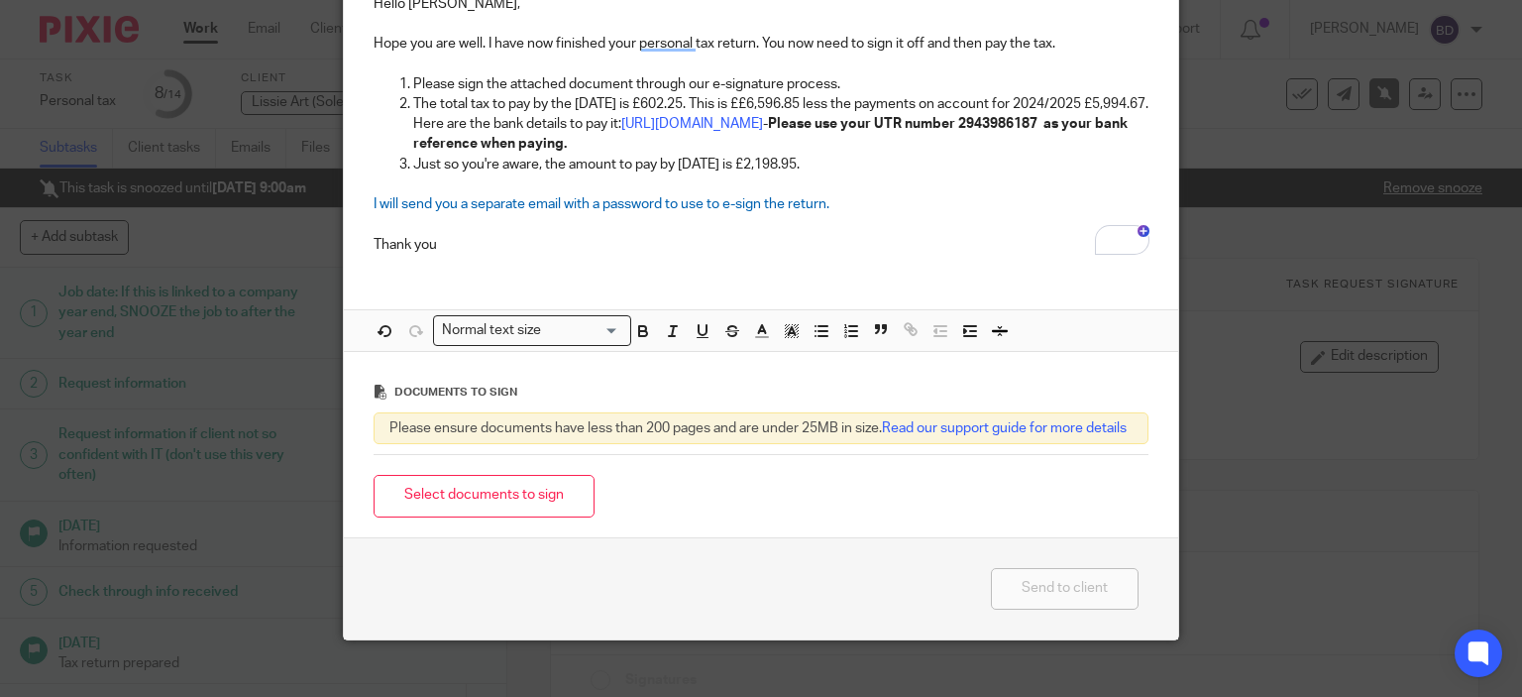
click at [835, 246] on p "Thank you" at bounding box center [762, 234] width 776 height 41
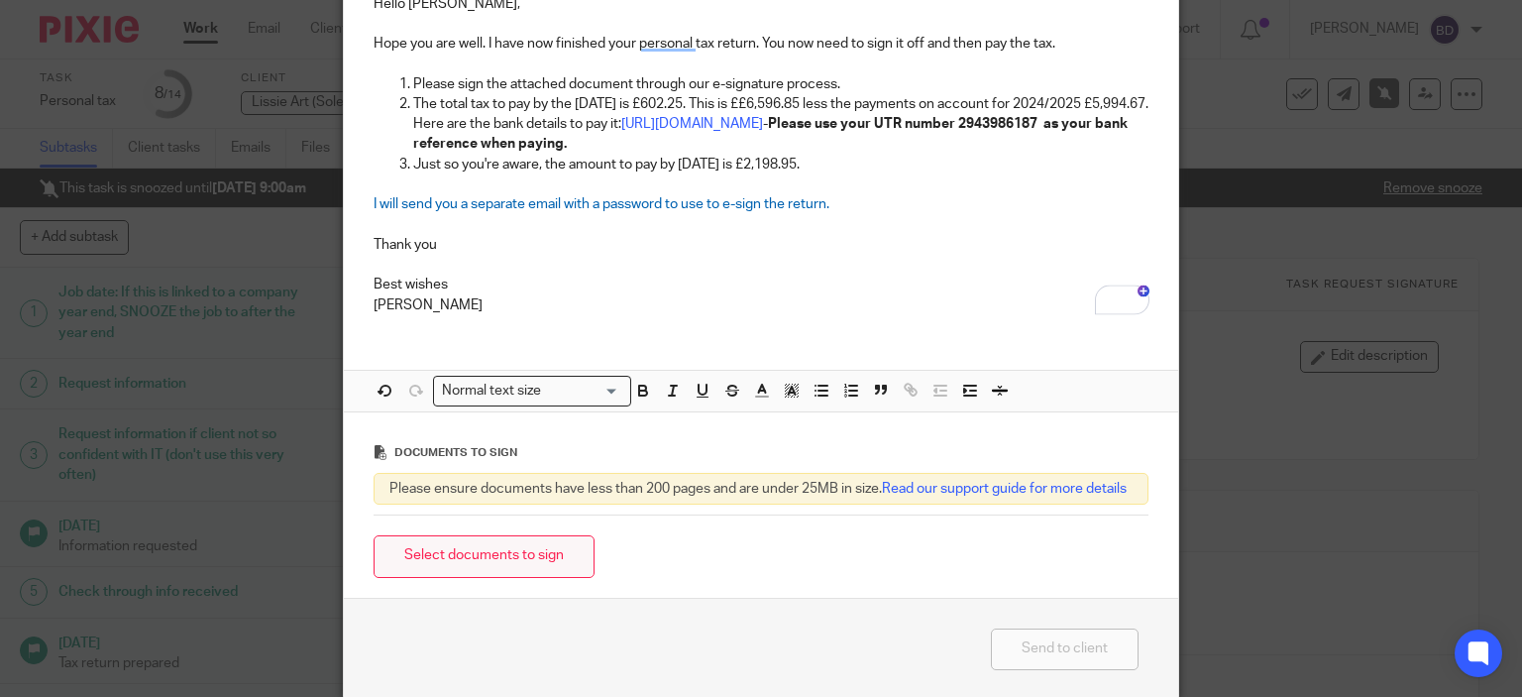
click at [502, 564] on button "Select documents to sign" at bounding box center [484, 556] width 221 height 43
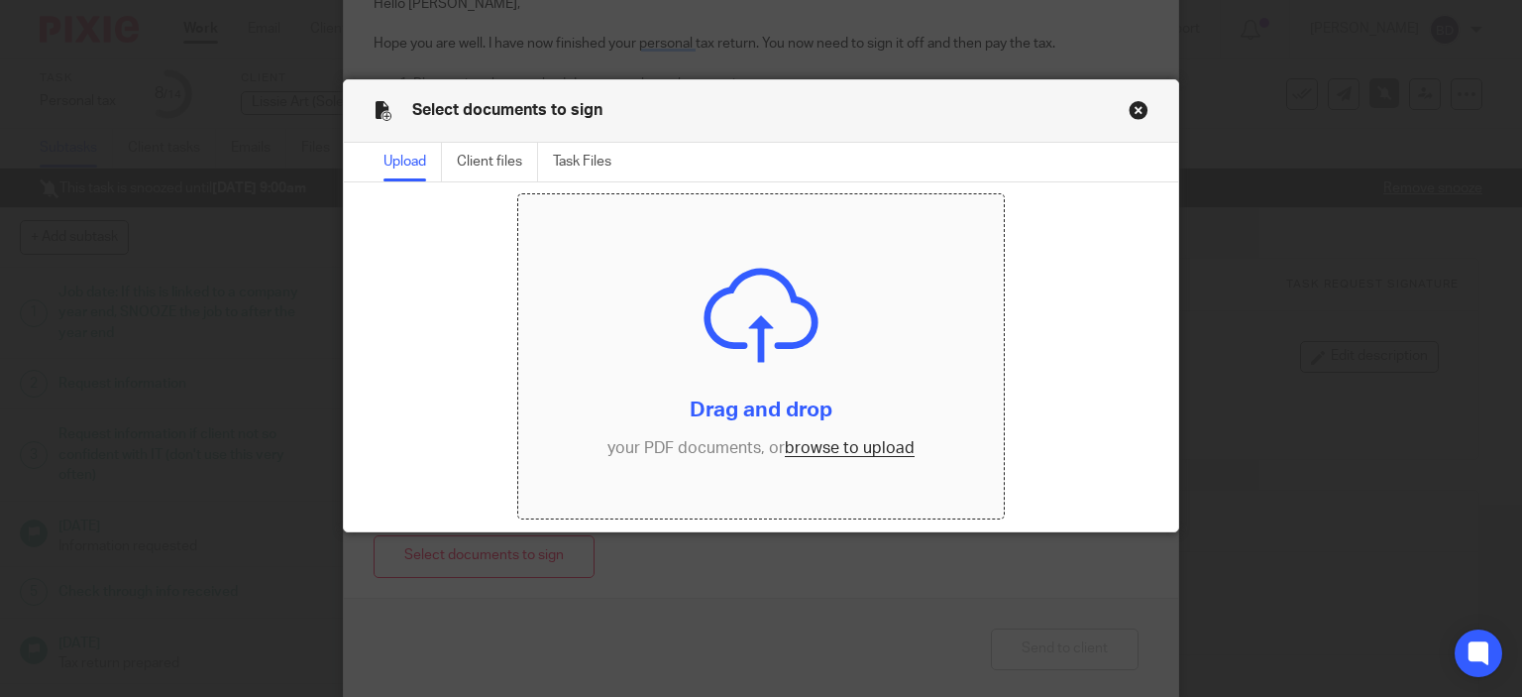
click at [834, 450] on input "file" at bounding box center [761, 356] width 486 height 324
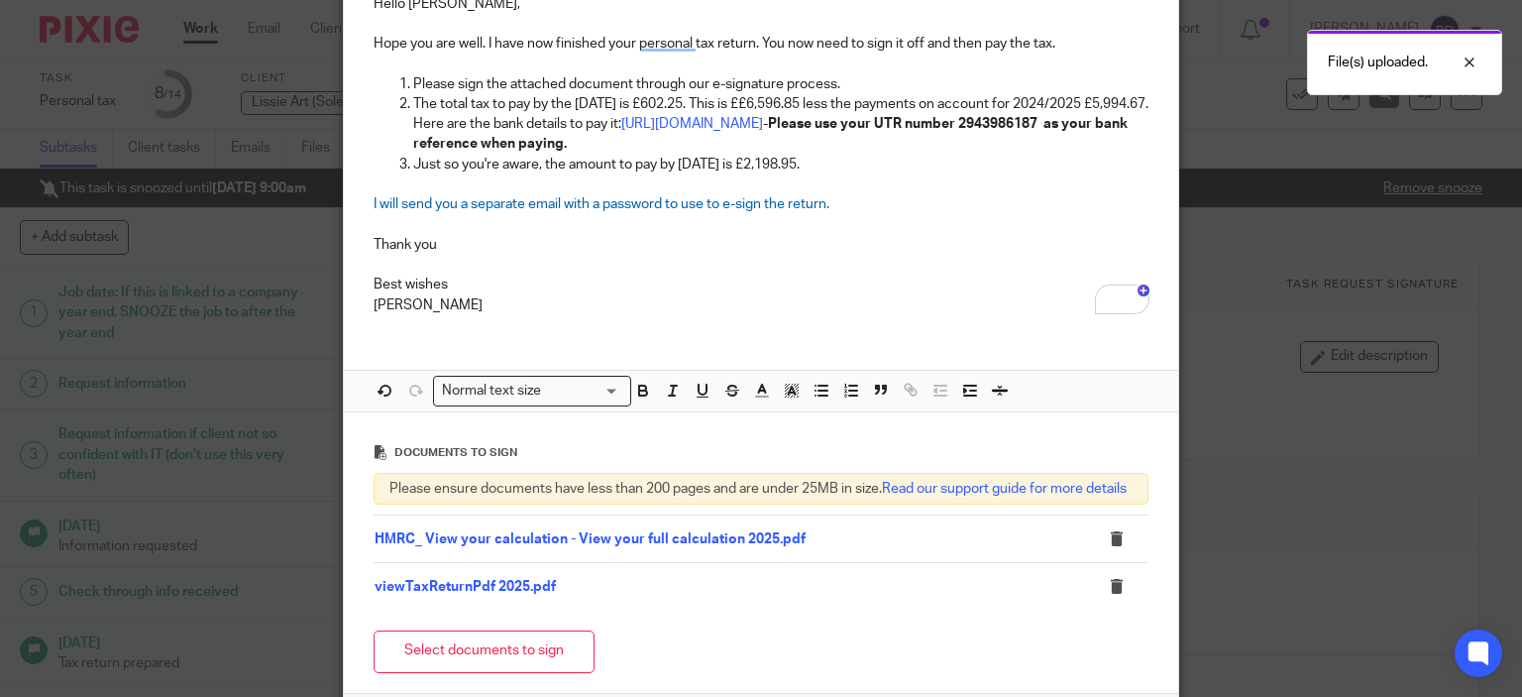
drag, startPoint x: 491, startPoint y: 550, endPoint x: 428, endPoint y: 555, distance: 63.6
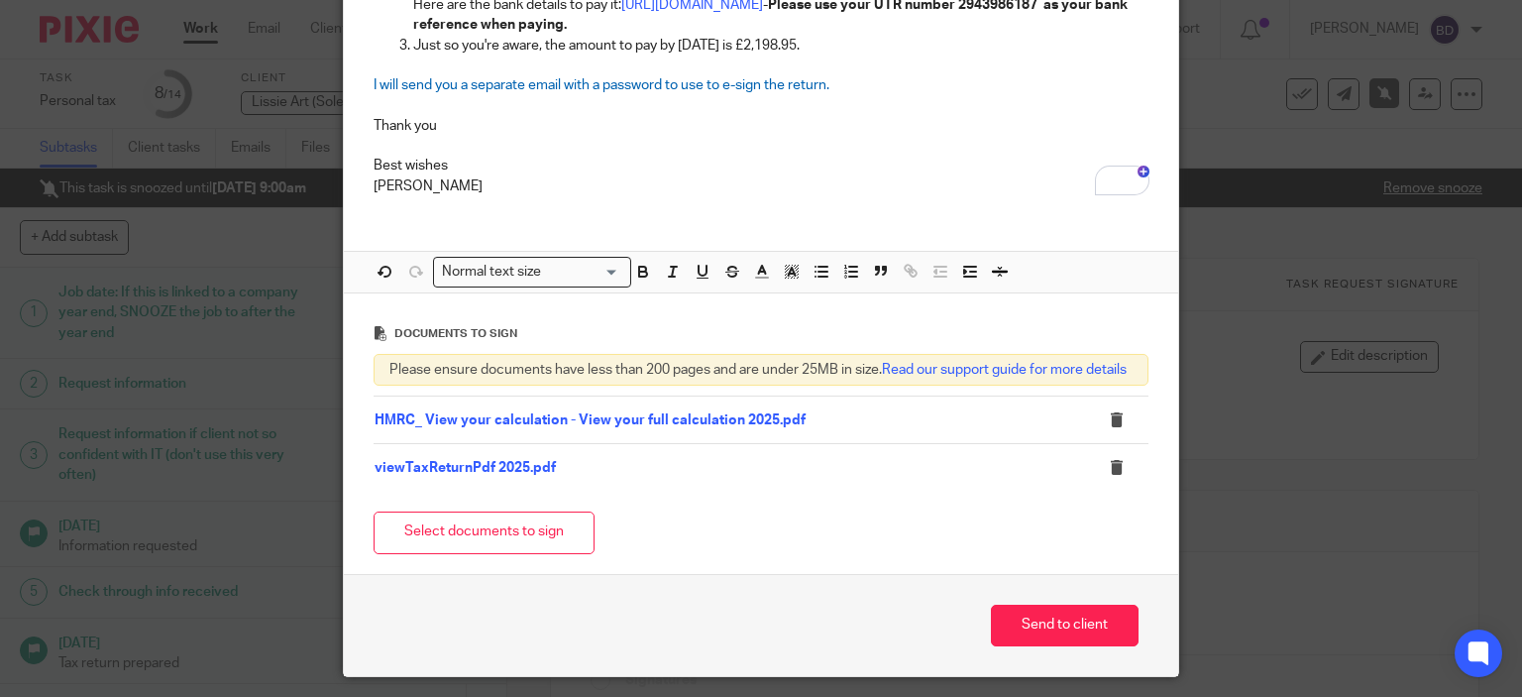
scroll to position [465, 0]
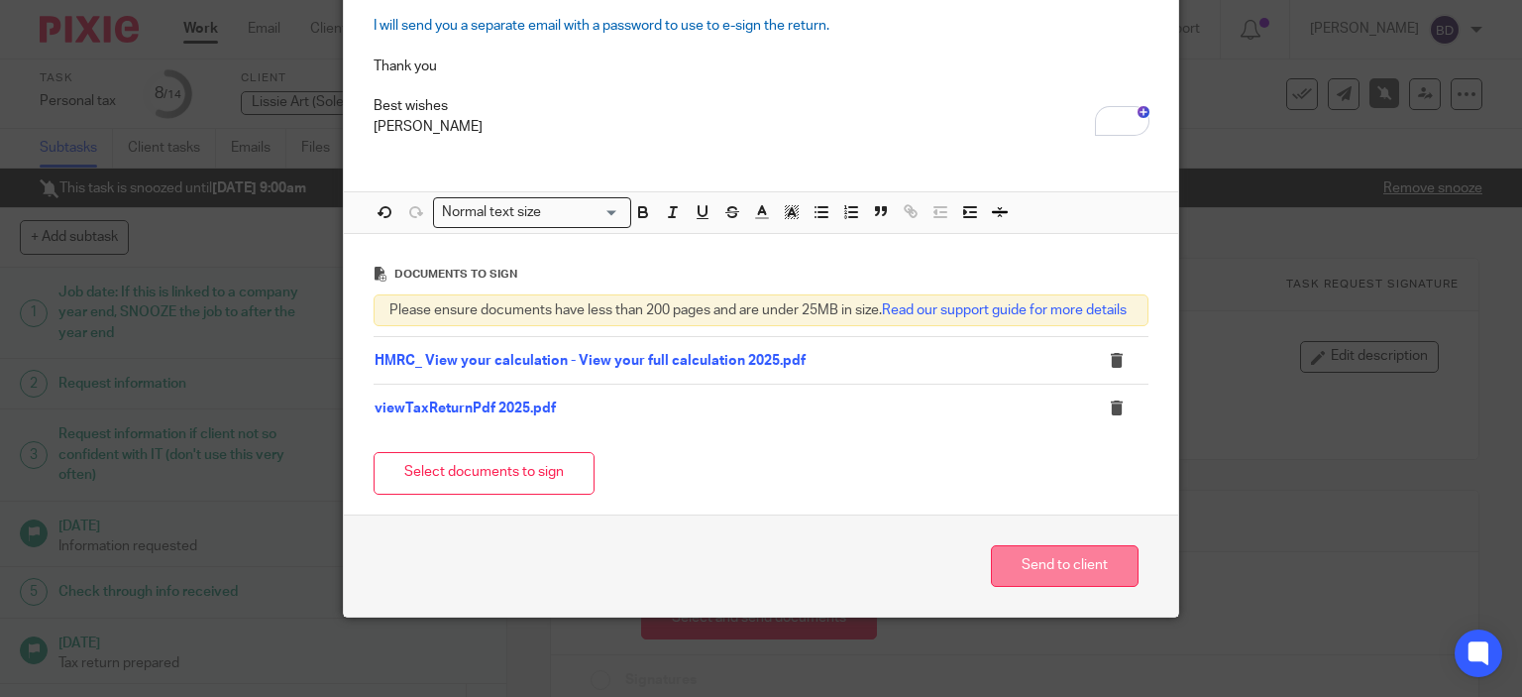
click at [1076, 562] on button "Send to client" at bounding box center [1065, 566] width 148 height 43
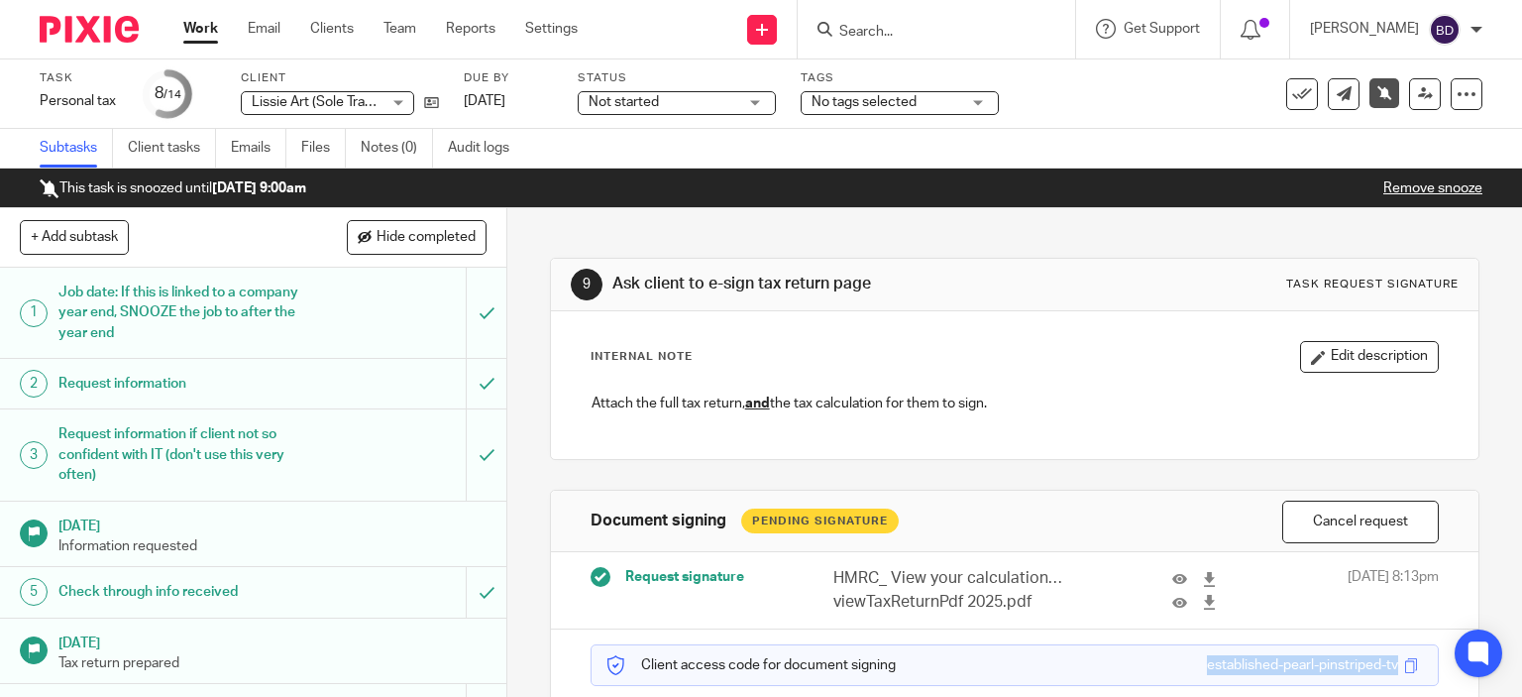
drag, startPoint x: 1171, startPoint y: 661, endPoint x: 1370, endPoint y: 662, distance: 199.2
click at [1370, 662] on div "Client access code for document signing established-pearl-pinstriped-tv" at bounding box center [1015, 665] width 849 height 42
copy div "established-pearl-pinstriped-tv"
click at [903, 35] on input "Search" at bounding box center [926, 33] width 178 height 18
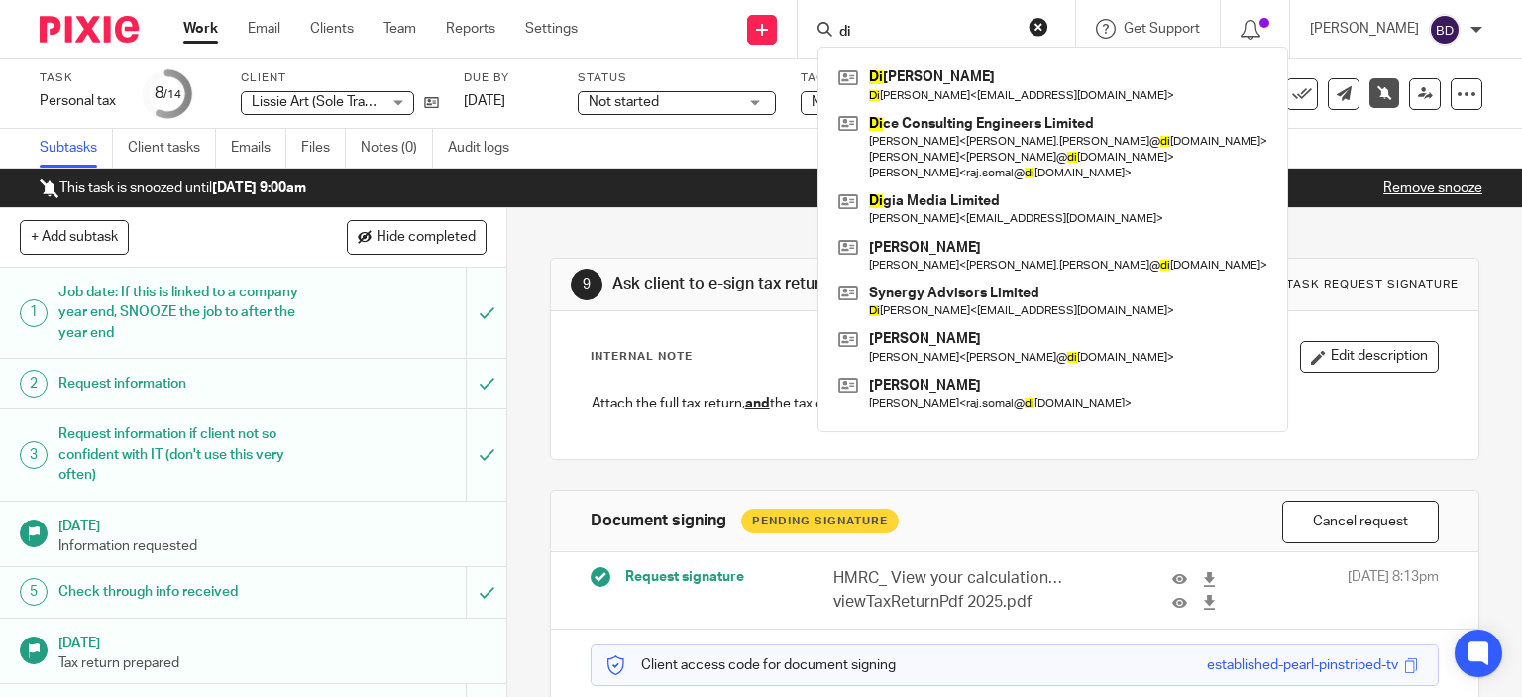
type input "d"
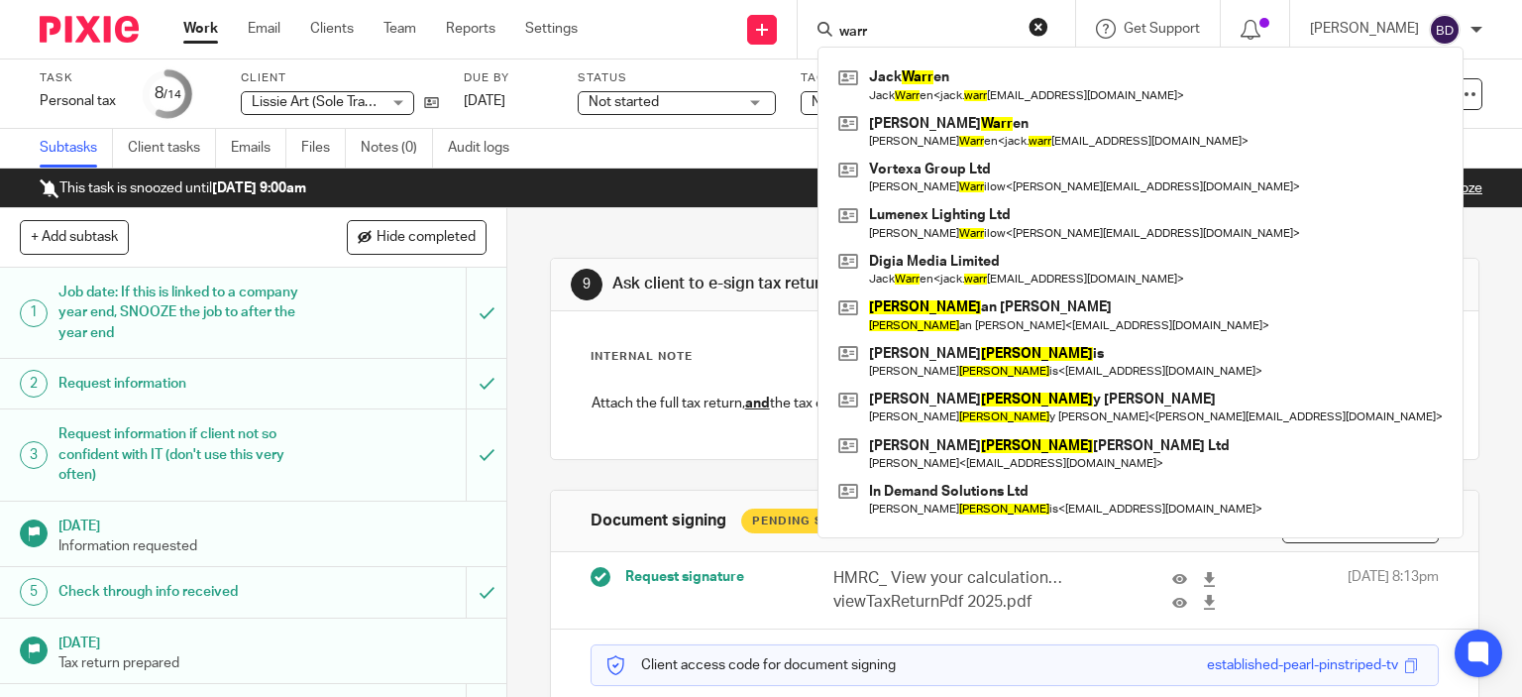
type input "warr"
click at [1226, 229] on div "9 Ask client to e-sign tax return page Task request signature Internal Note Edi…" at bounding box center [1015, 543] width 930 height 670
